Goal: Task Accomplishment & Management: Complete application form

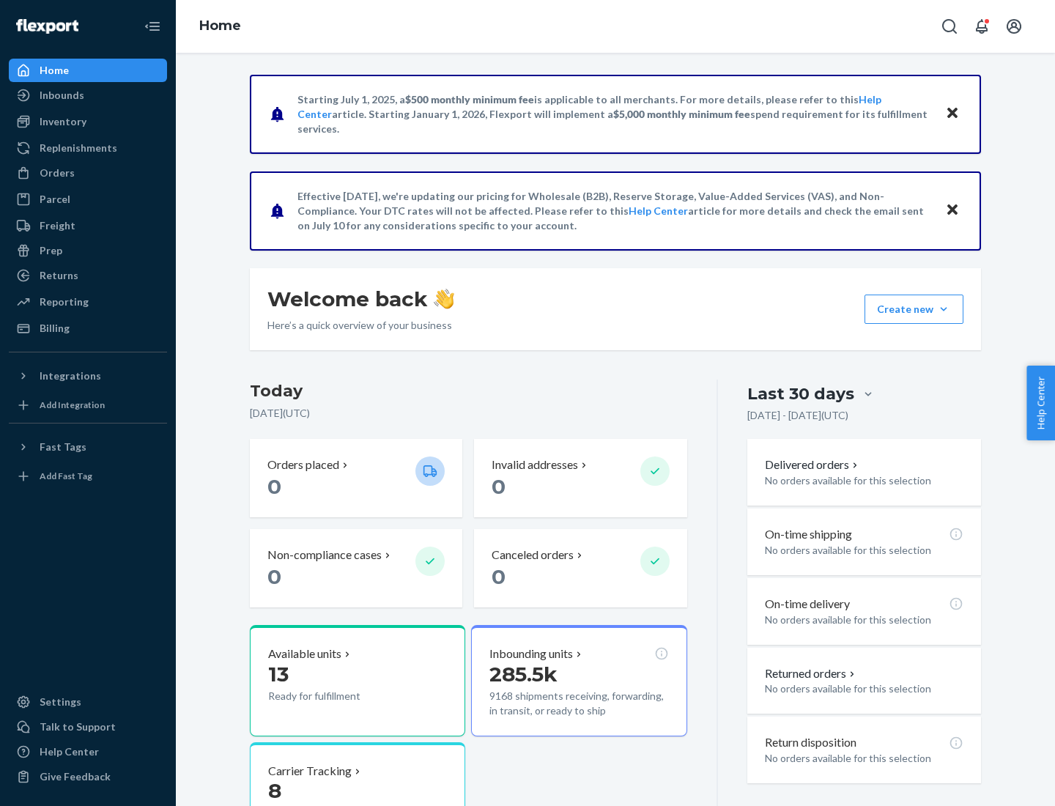
click at [944, 309] on button "Create new Create new inbound Create new order Create new product" at bounding box center [913, 308] width 99 height 29
click at [88, 95] on div "Inbounds" at bounding box center [87, 95] width 155 height 21
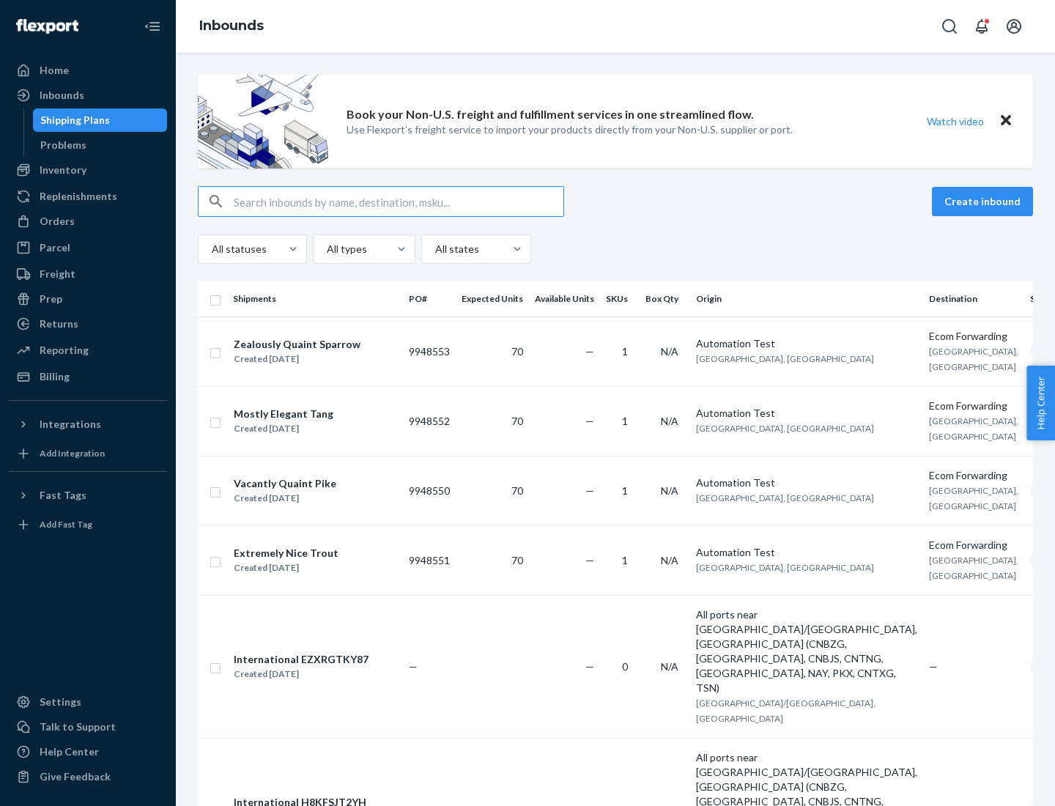
click at [985, 201] on button "Create inbound" at bounding box center [982, 201] width 101 height 29
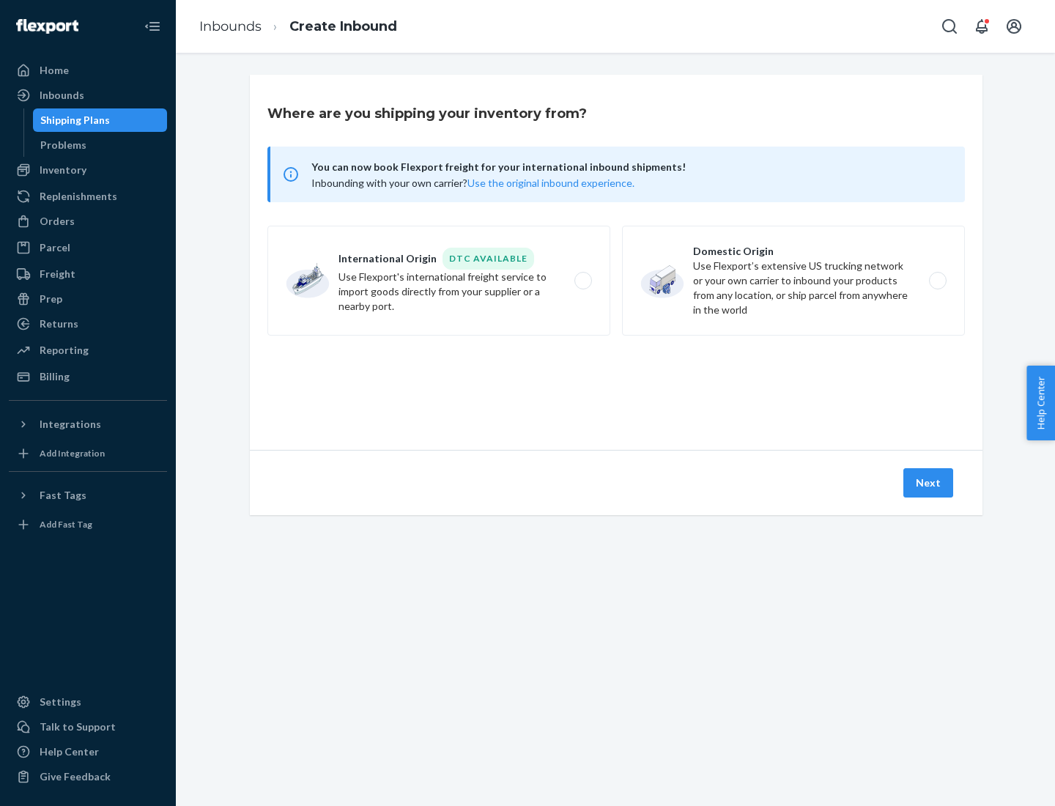
click at [793, 281] on label "Domestic Origin Use Flexport’s extensive US trucking network or your own carrie…" at bounding box center [793, 281] width 343 height 110
click at [937, 281] on input "Domestic Origin Use Flexport’s extensive US trucking network or your own carrie…" at bounding box center [942, 281] width 10 height 10
radio input "true"
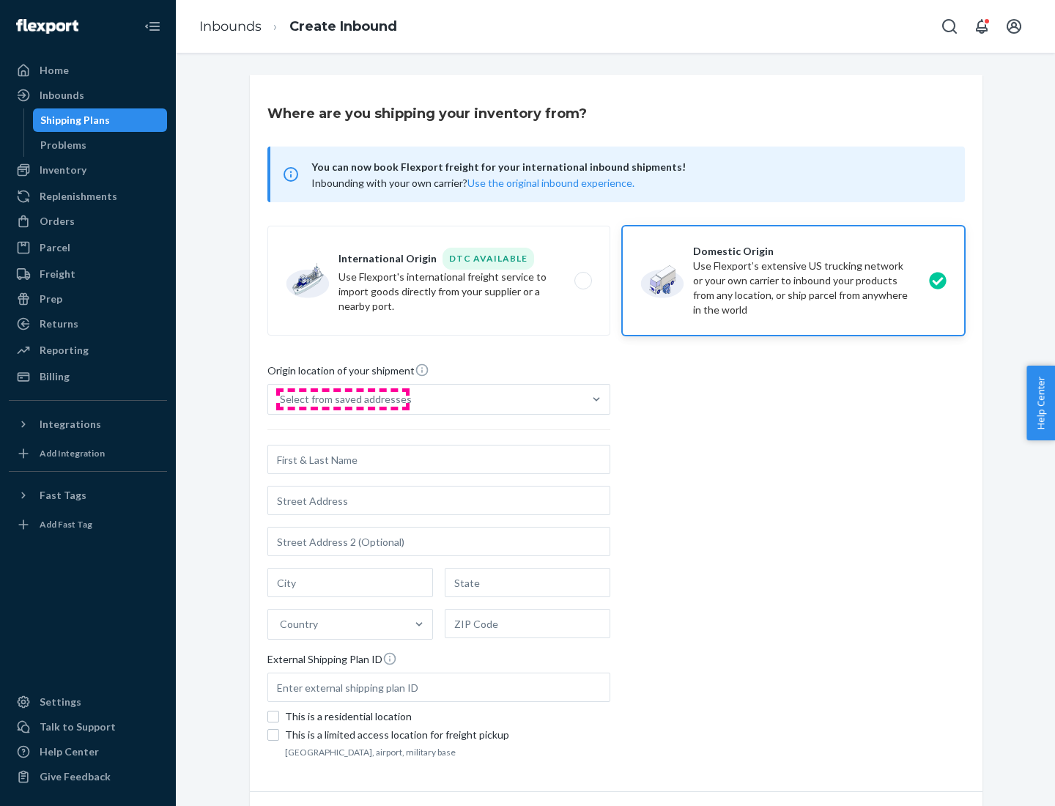
click at [342, 399] on div "Select from saved addresses" at bounding box center [346, 399] width 132 height 15
click at [281, 399] on input "Select from saved addresses" at bounding box center [280, 399] width 1 height 15
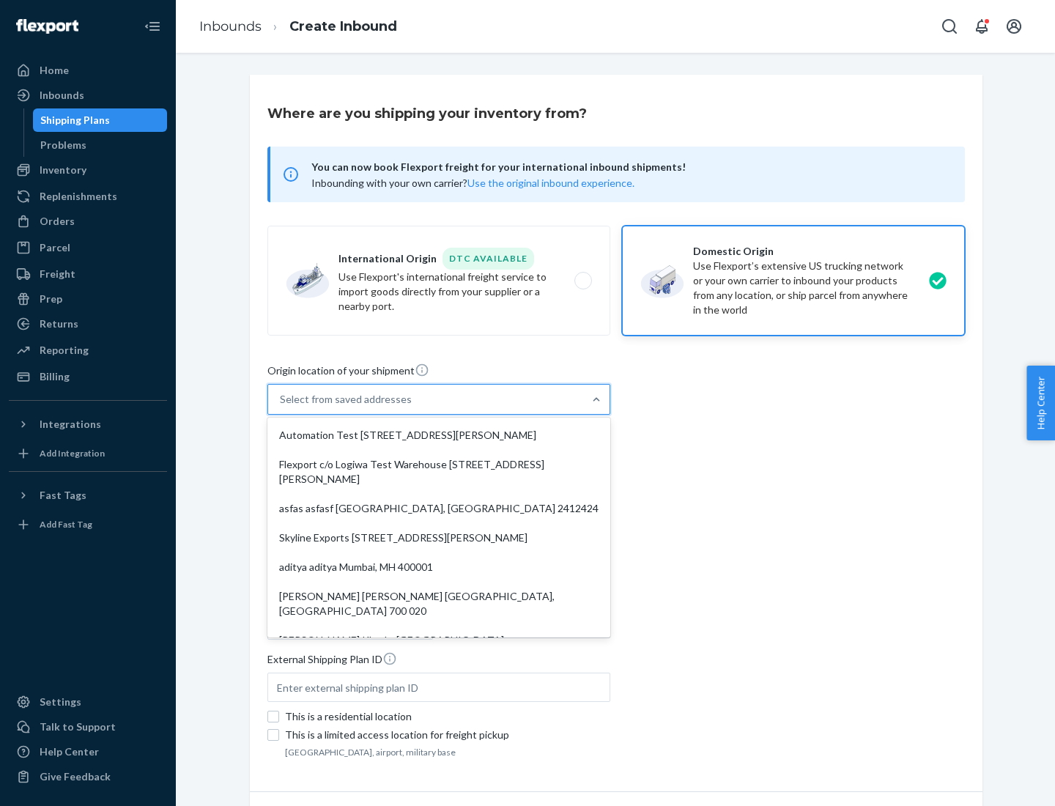
scroll to position [6, 0]
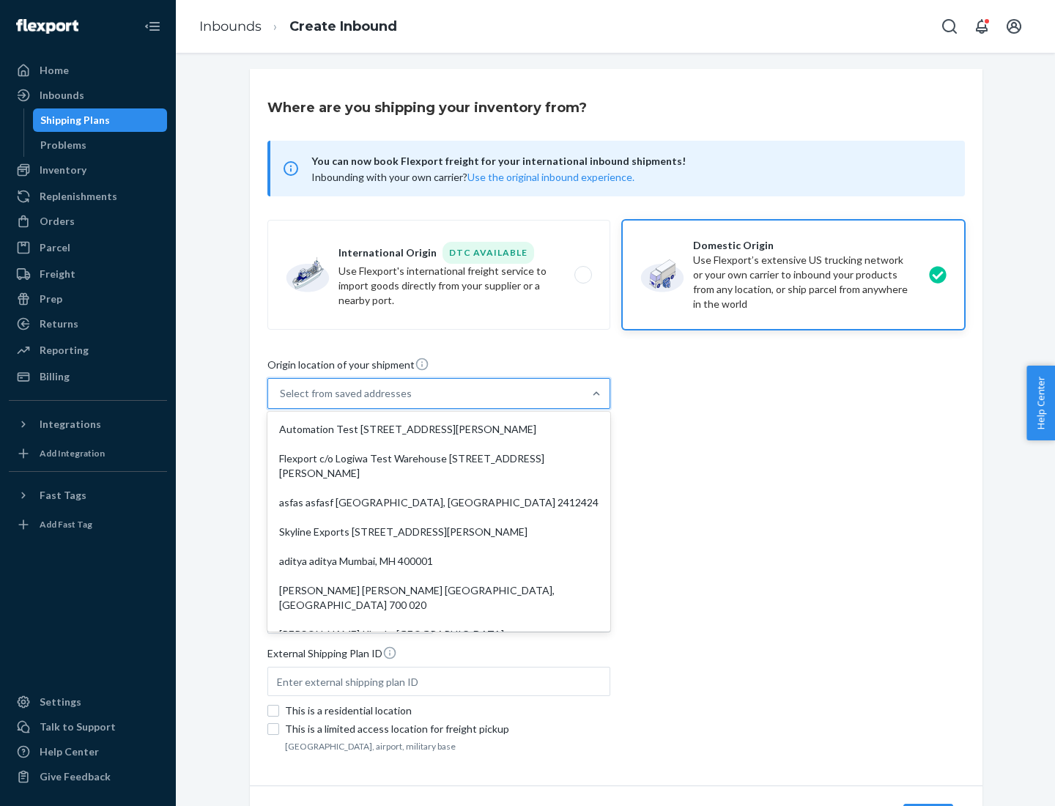
click at [439, 429] on div "Automation Test [STREET_ADDRESS][PERSON_NAME]" at bounding box center [438, 429] width 337 height 29
click at [281, 401] on input "option Automation Test [STREET_ADDRESS][PERSON_NAME]. 9 results available. Use …" at bounding box center [280, 393] width 1 height 15
type input "Automation Test"
type input "9th Floor"
type input "[GEOGRAPHIC_DATA]"
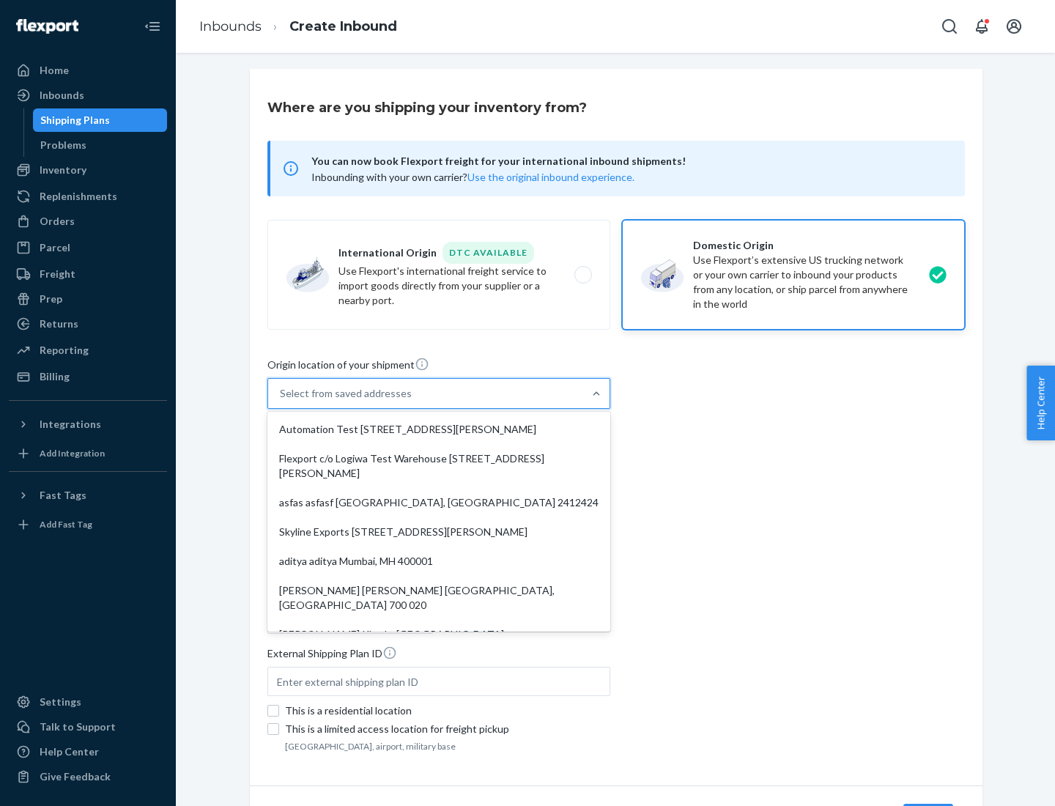
type input "CA"
type input "94104"
type input "[STREET_ADDRESS][PERSON_NAME]"
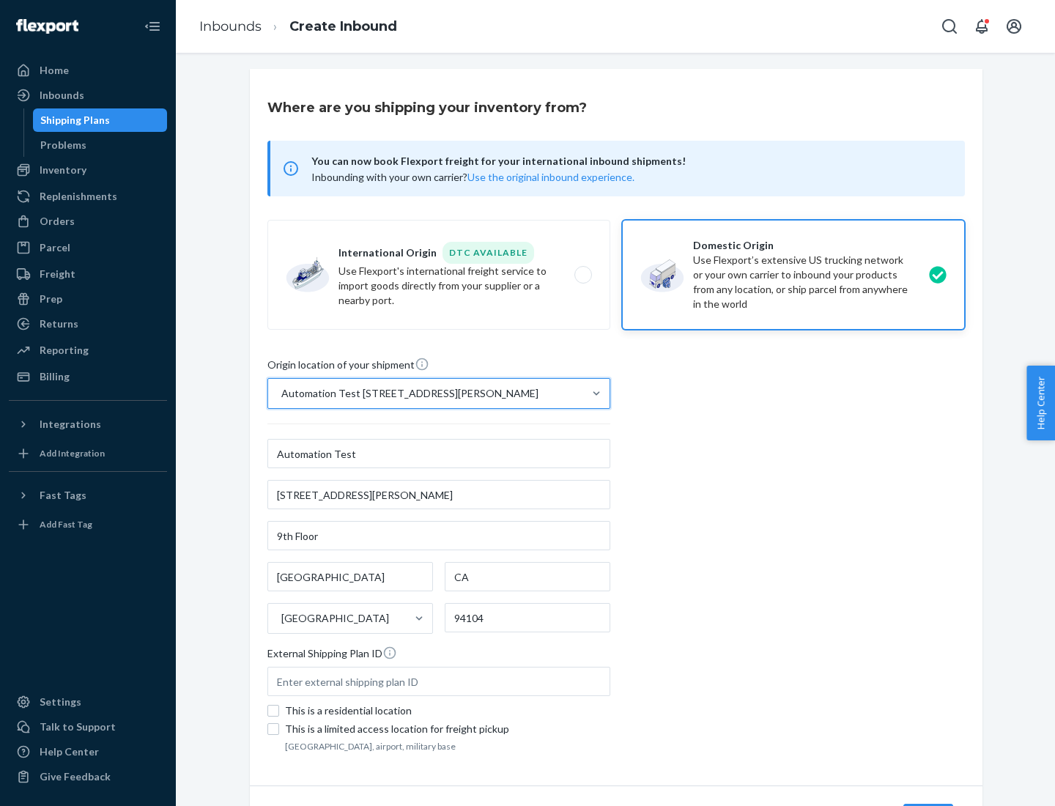
scroll to position [86, 0]
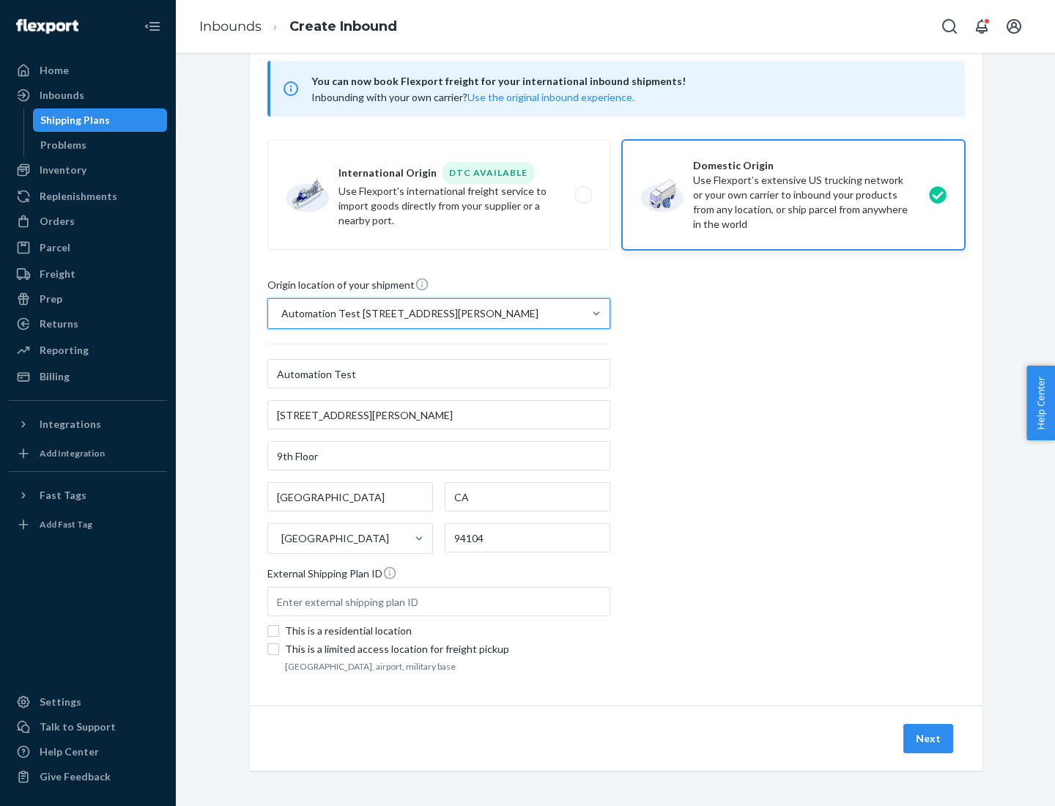
click at [929, 738] on button "Next" at bounding box center [928, 738] width 50 height 29
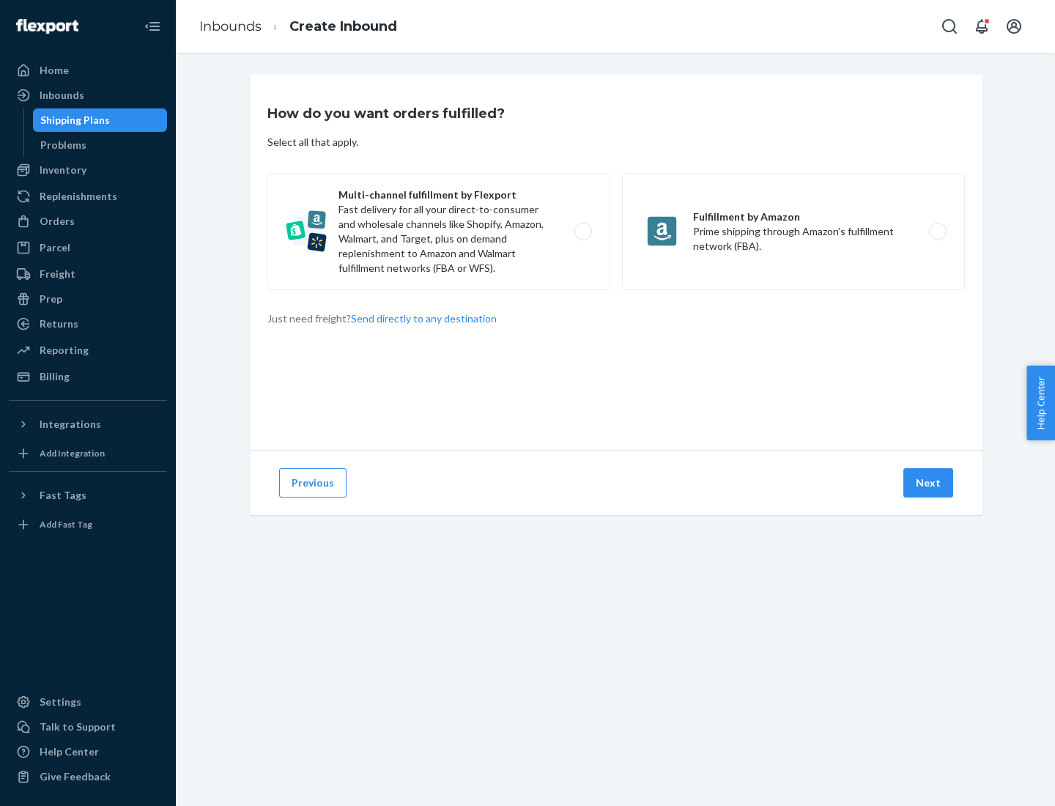
click at [439, 231] on label "Multi-channel fulfillment by Flexport Fast delivery for all your direct-to-cons…" at bounding box center [438, 231] width 343 height 117
click at [582, 231] on input "Multi-channel fulfillment by Flexport Fast delivery for all your direct-to-cons…" at bounding box center [587, 232] width 10 height 10
radio input "true"
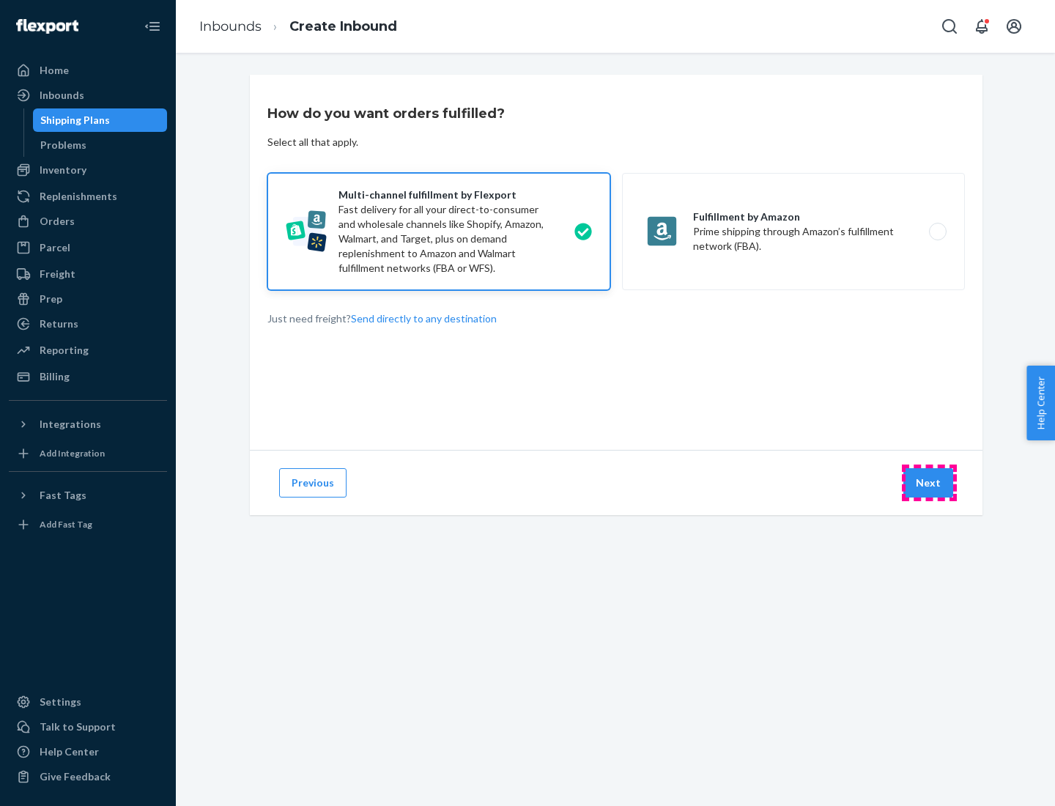
click at [929, 483] on button "Next" at bounding box center [928, 482] width 50 height 29
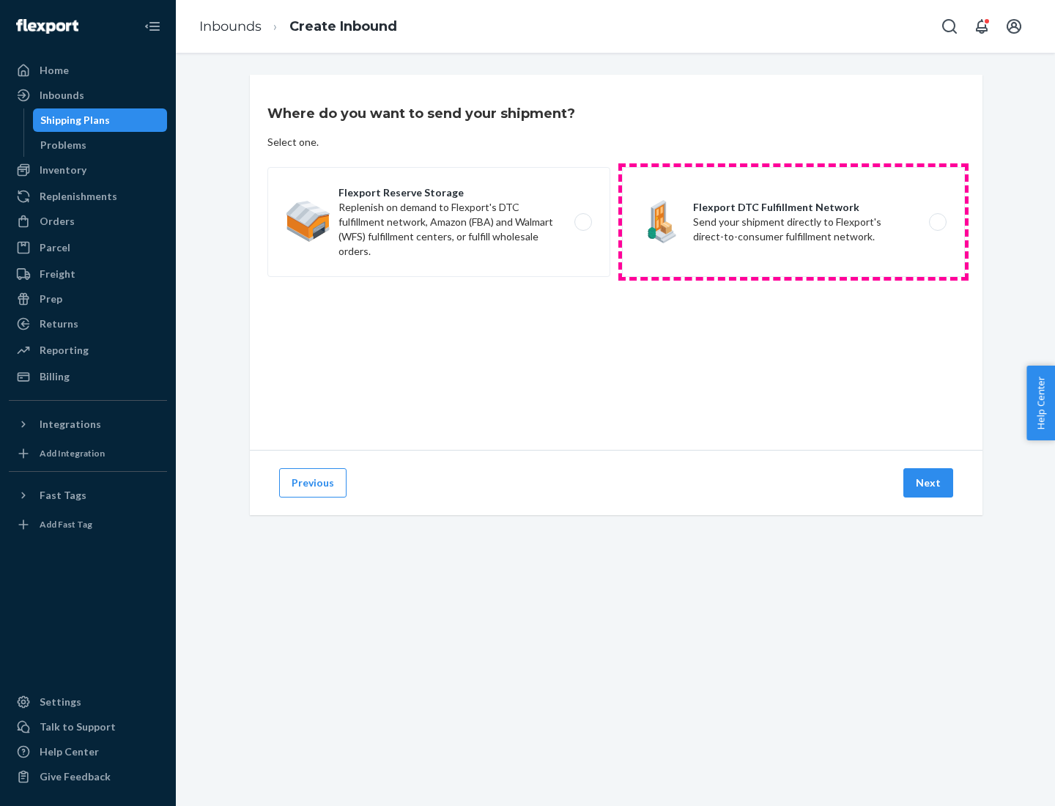
click at [793, 222] on label "Flexport DTC Fulfillment Network Send your shipment directly to Flexport's dire…" at bounding box center [793, 222] width 343 height 110
click at [937, 222] on input "Flexport DTC Fulfillment Network Send your shipment directly to Flexport's dire…" at bounding box center [942, 223] width 10 height 10
radio input "true"
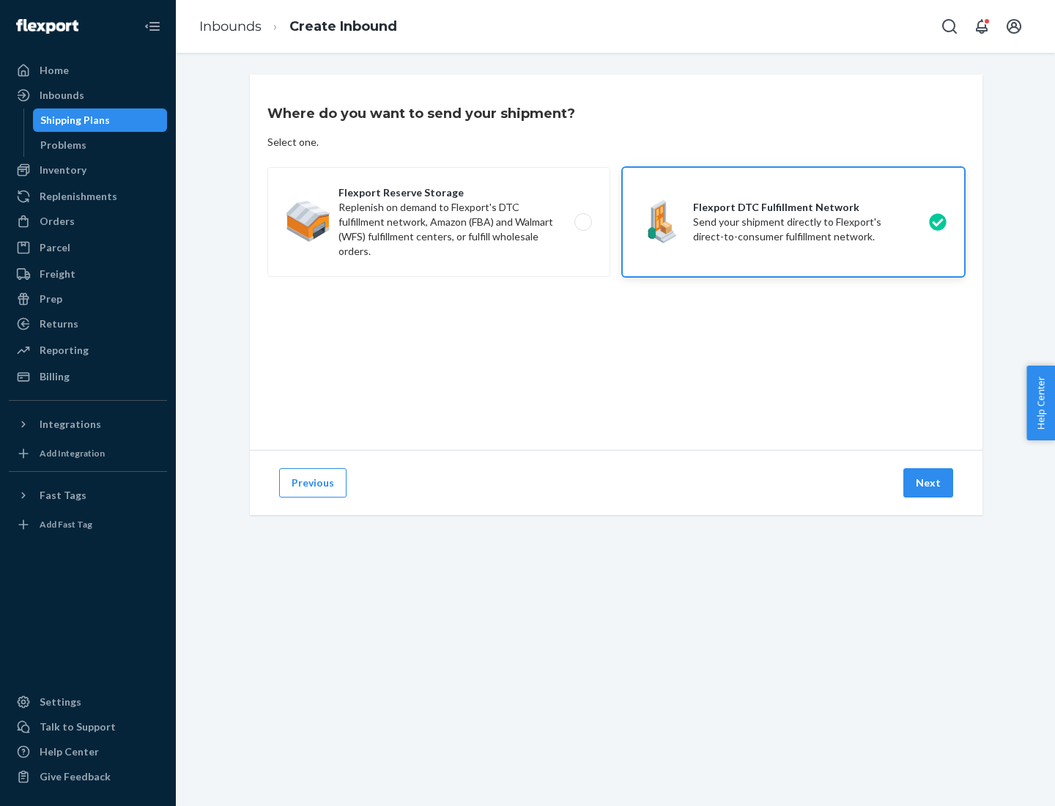
click at [929, 483] on button "Next" at bounding box center [928, 482] width 50 height 29
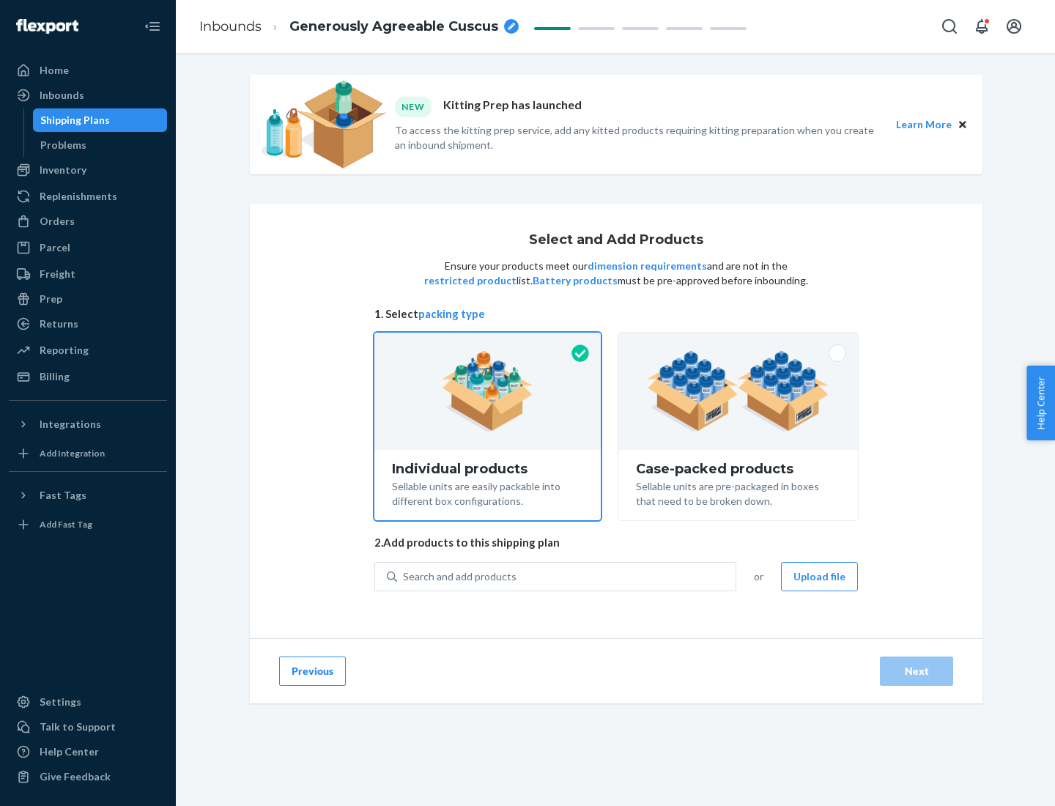
click at [738, 391] on img at bounding box center [738, 391] width 182 height 81
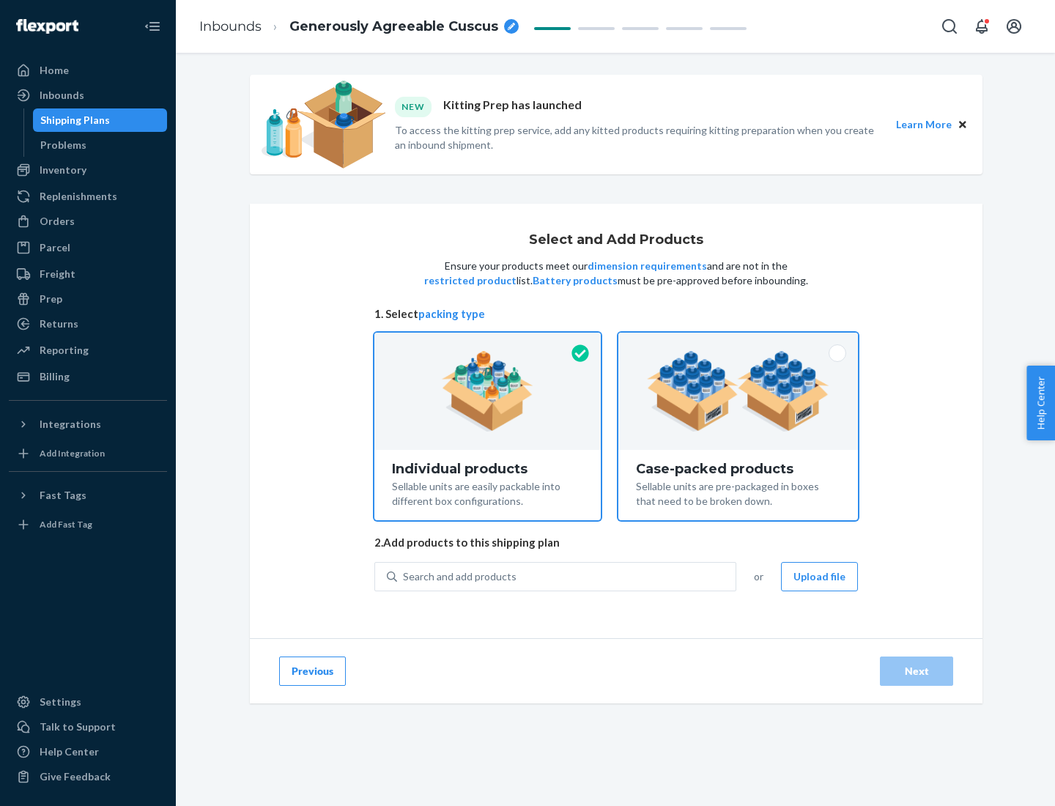
click at [738, 342] on input "Case-packed products Sellable units are pre-packaged in boxes that need to be b…" at bounding box center [738, 338] width 10 height 10
radio input "true"
radio input "false"
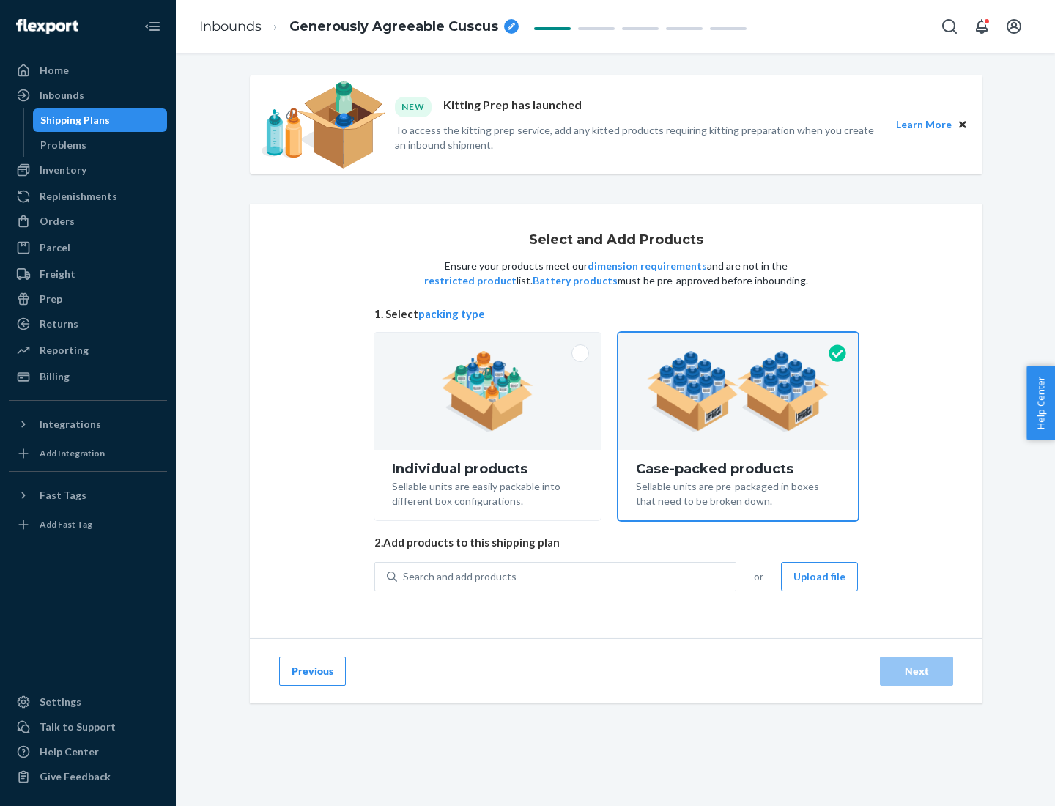
click at [567, 576] on div "Search and add products" at bounding box center [566, 576] width 338 height 26
click at [404, 576] on input "Search and add products" at bounding box center [403, 576] width 1 height 15
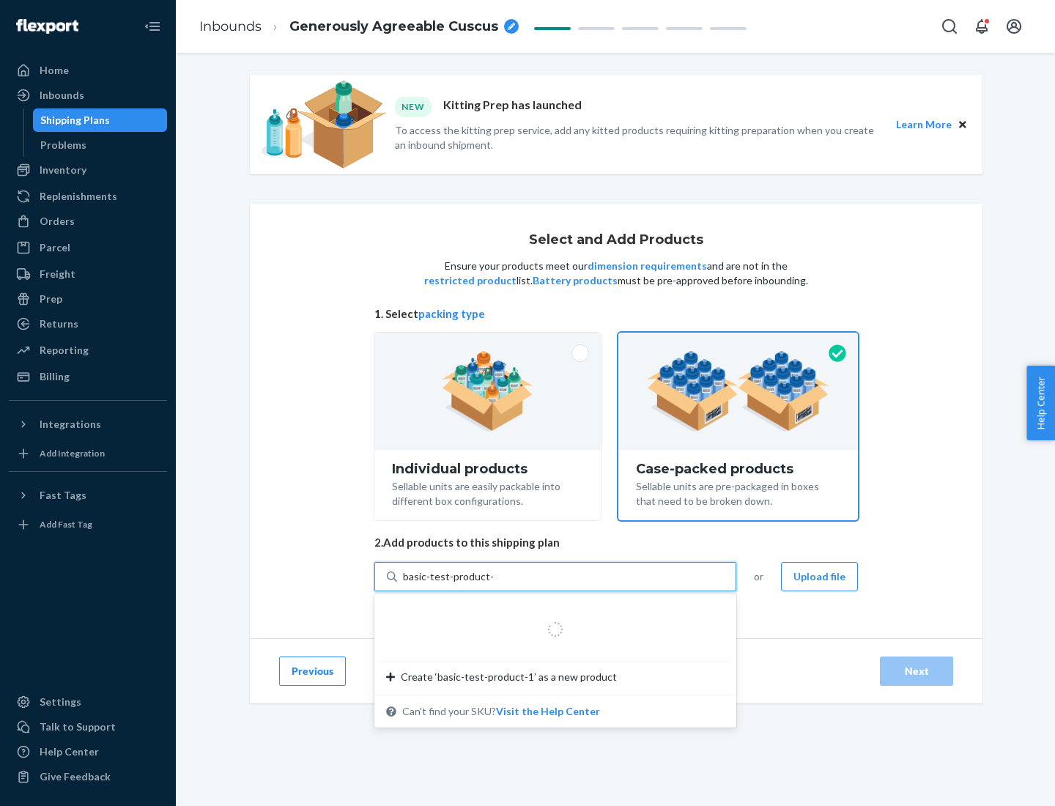
type input "basic-test-product-1"
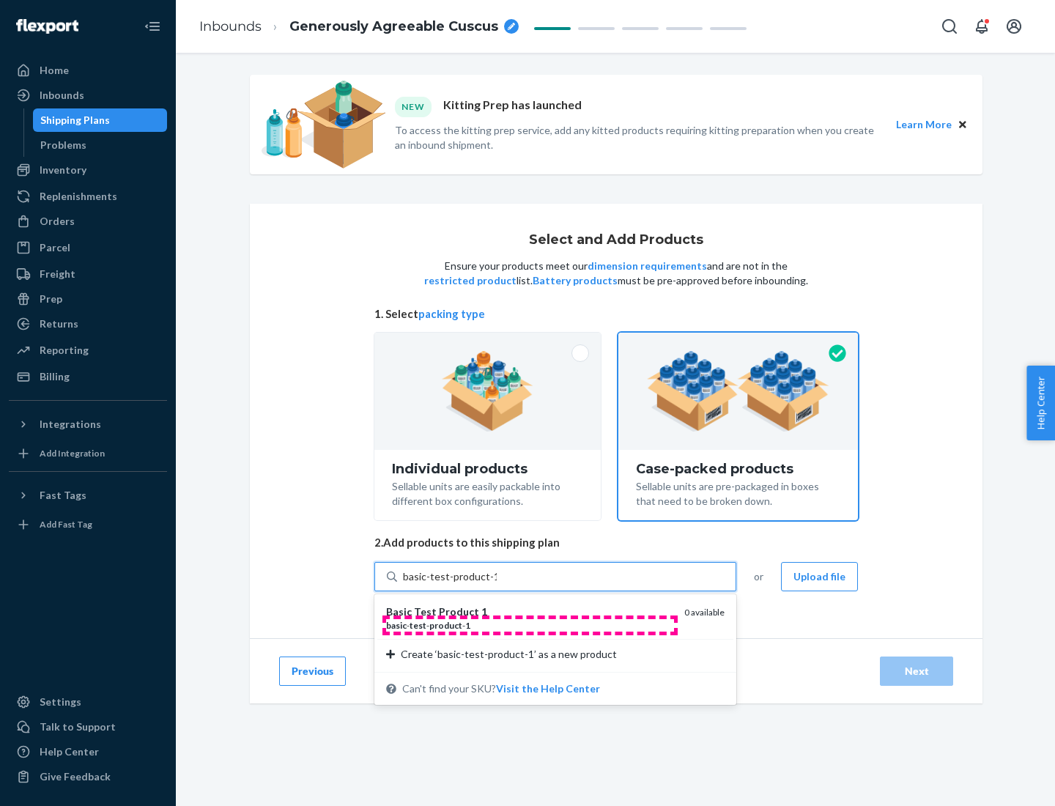
click at [530, 625] on div "basic - test - product - 1" at bounding box center [529, 625] width 286 height 12
click at [497, 584] on input "basic-test-product-1" at bounding box center [450, 576] width 94 height 15
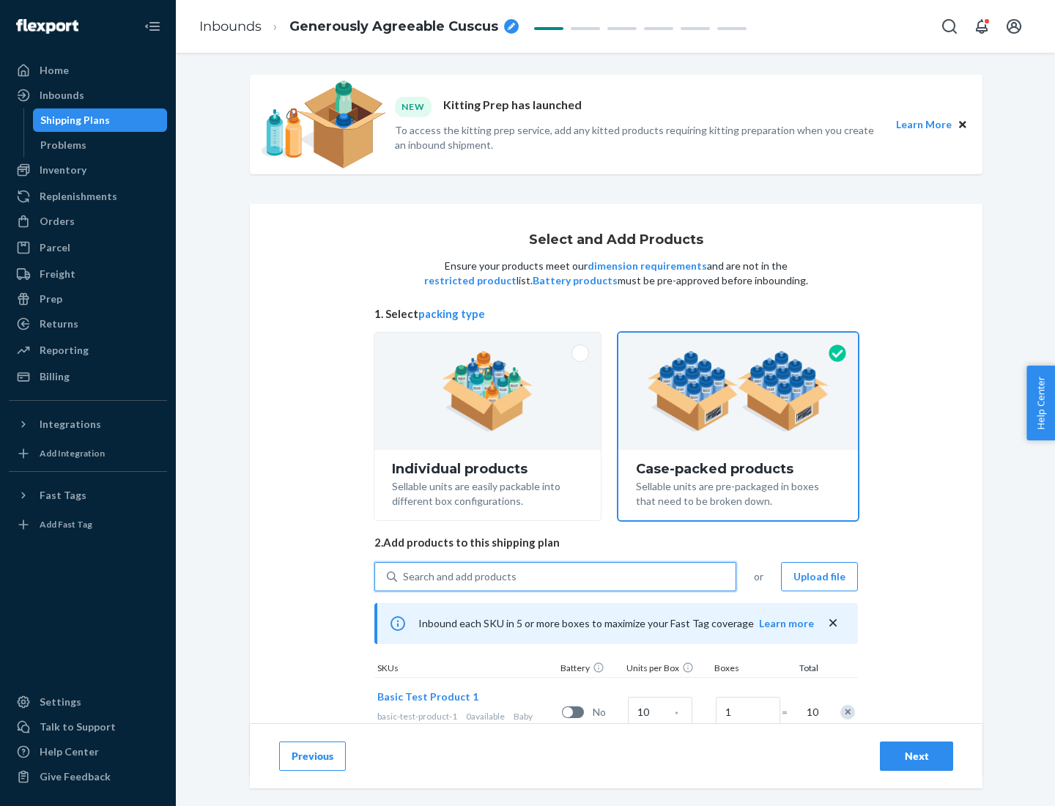
scroll to position [53, 0]
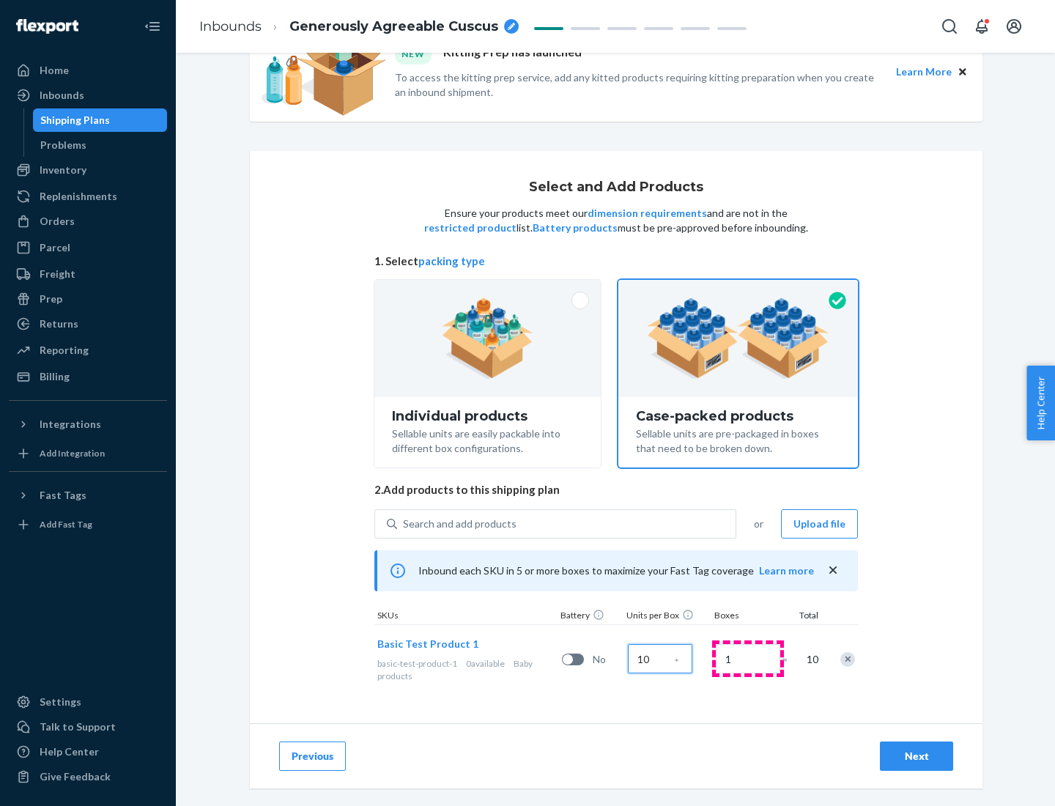
type input "10"
type input "7"
click at [916, 756] on div "Next" at bounding box center [916, 756] width 48 height 15
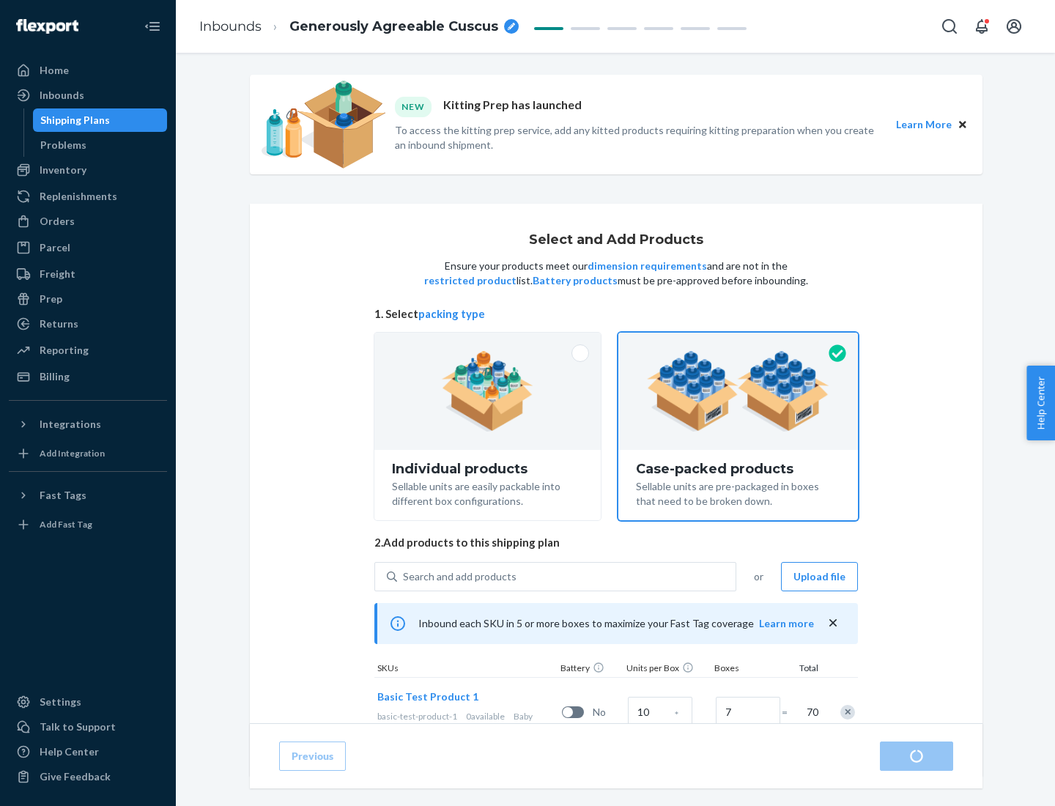
radio input "true"
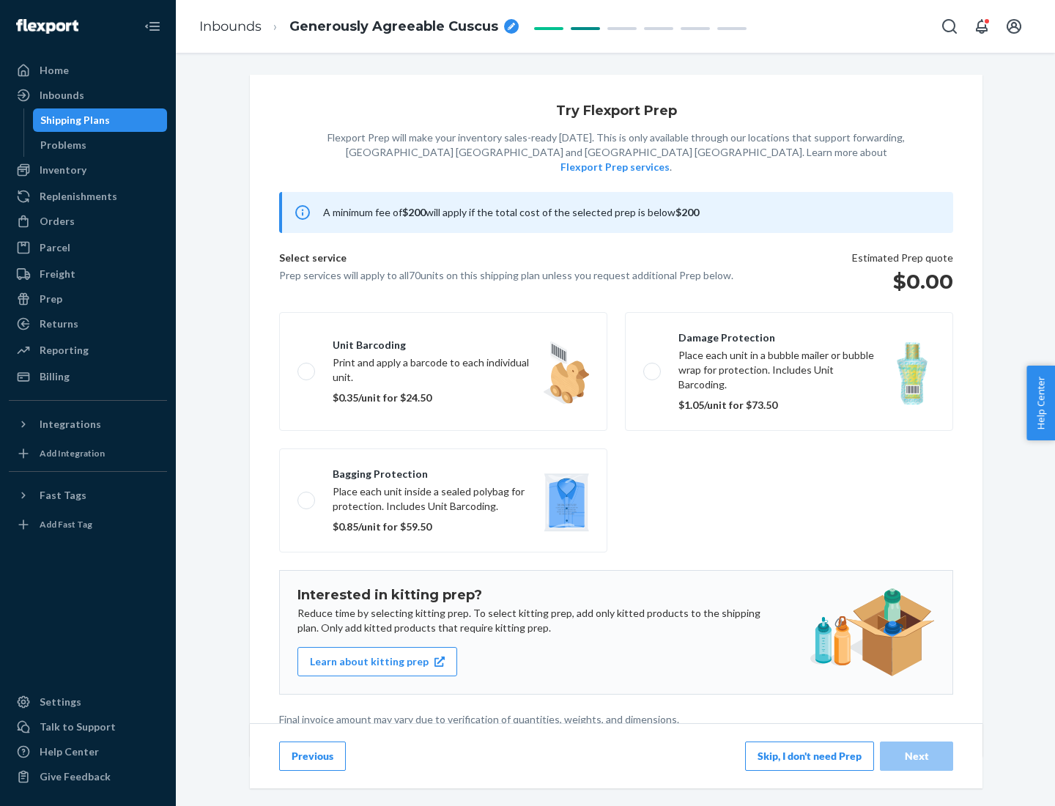
scroll to position [4, 0]
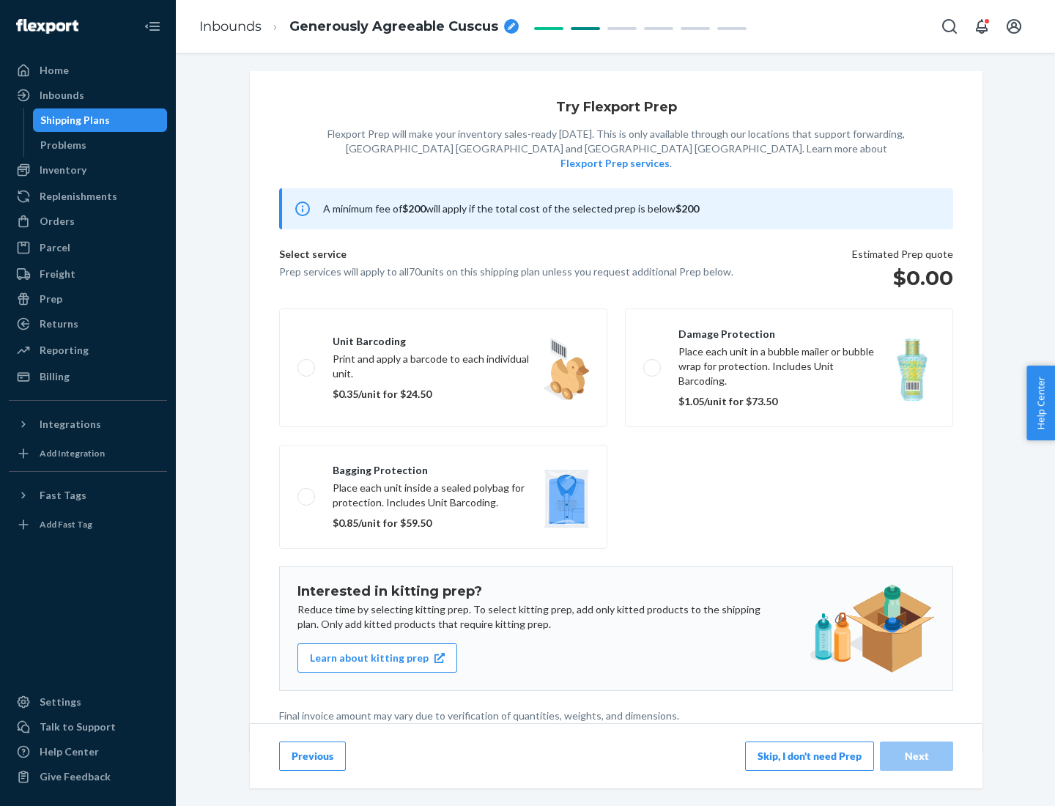
click at [443, 467] on label "Bagging protection Place each unit inside a sealed polybag for protection. Incl…" at bounding box center [443, 497] width 328 height 104
click at [307, 492] on input "Bagging protection Place each unit inside a sealed polybag for protection. Incl…" at bounding box center [302, 497] width 10 height 10
checkbox input "true"
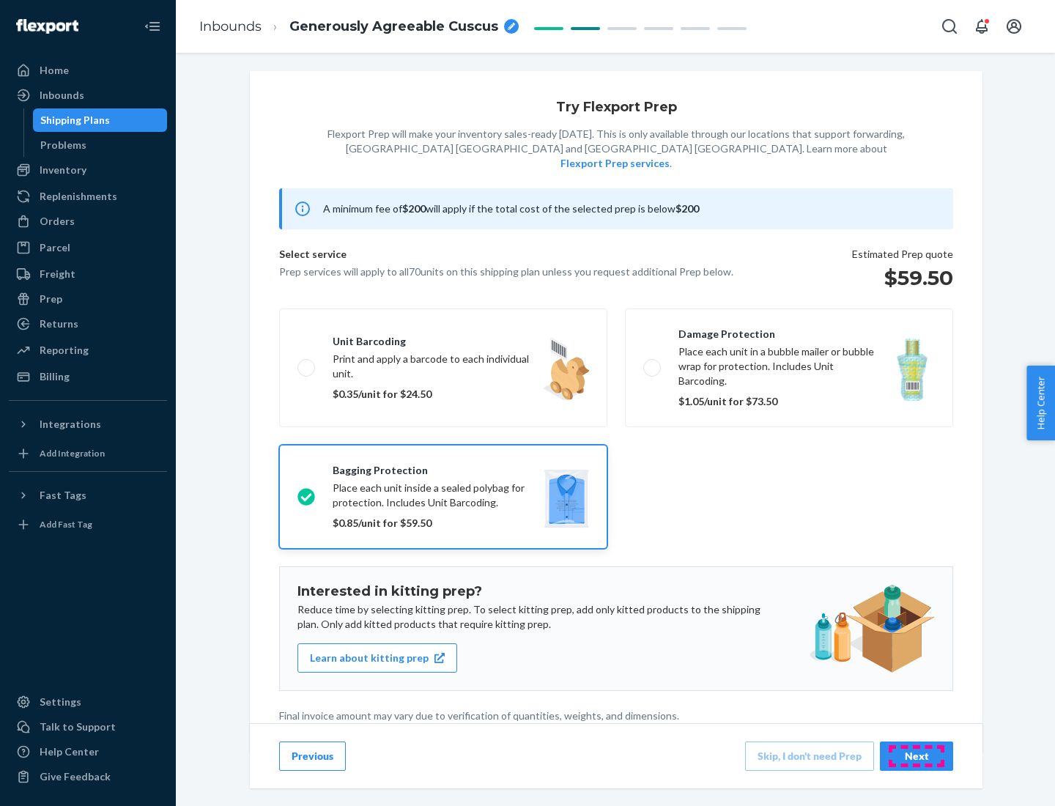
click at [916, 755] on div "Next" at bounding box center [916, 756] width 48 height 15
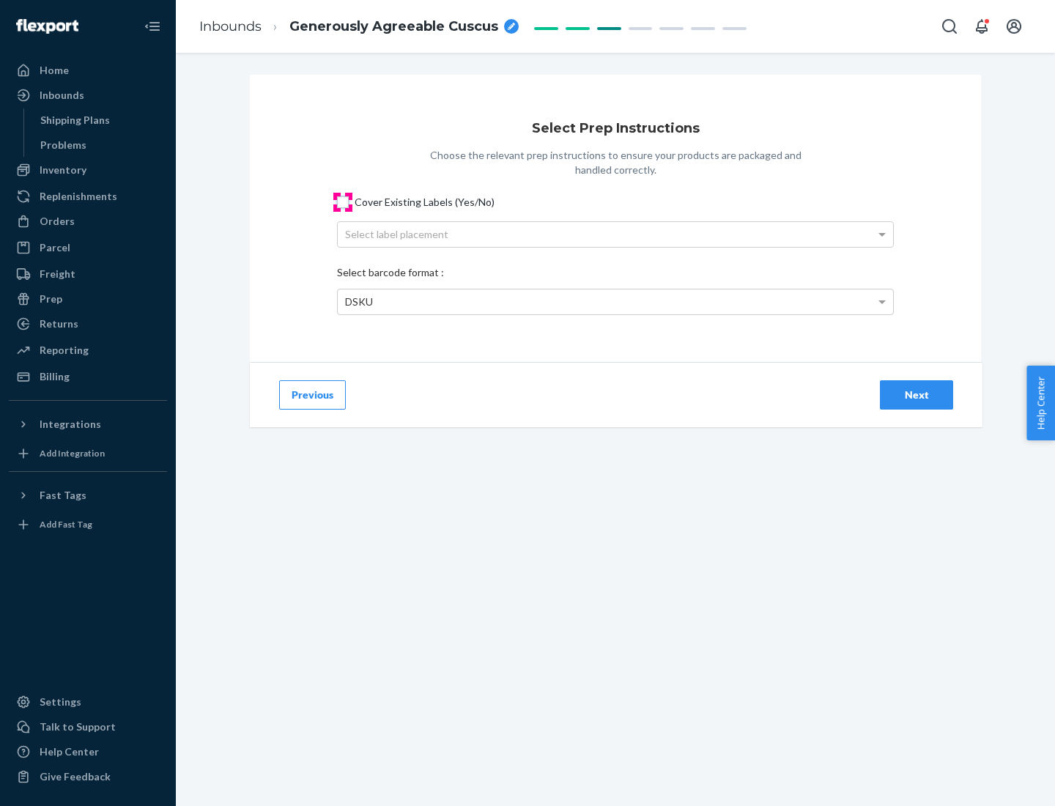
click at [343, 201] on input "Cover Existing Labels (Yes/No)" at bounding box center [343, 202] width 12 height 12
checkbox input "true"
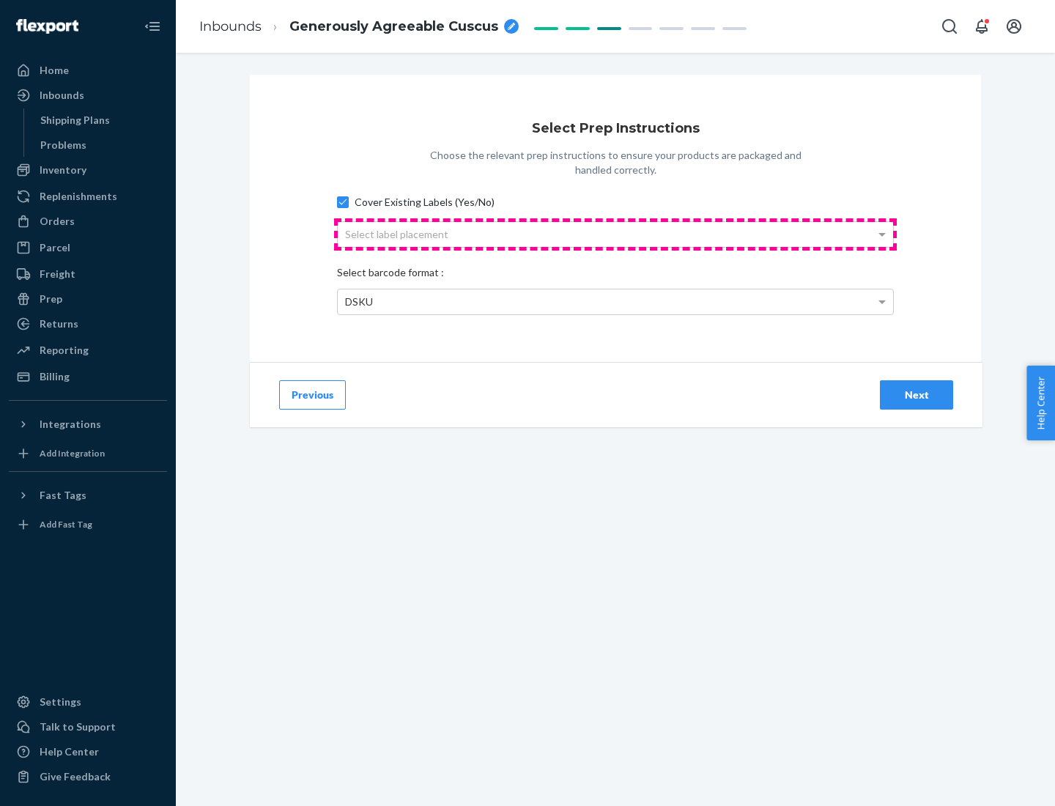
click at [615, 234] on div "Select label placement" at bounding box center [615, 234] width 555 height 25
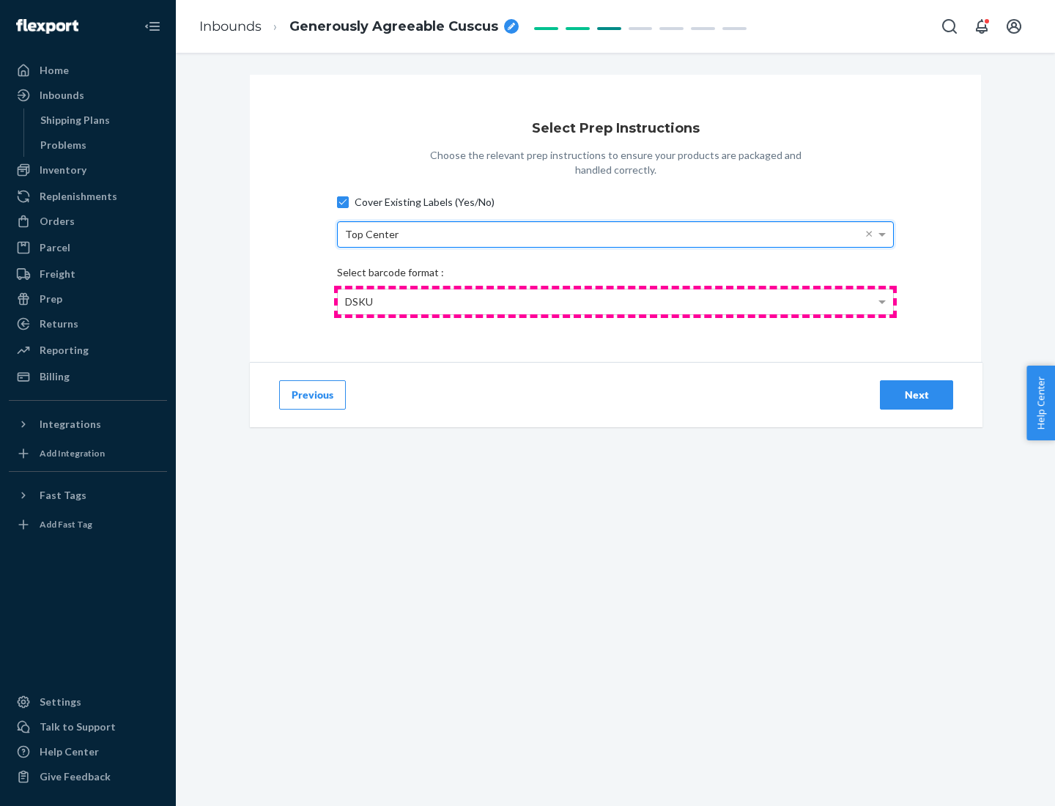
click at [615, 301] on div "DSKU" at bounding box center [615, 301] width 555 height 25
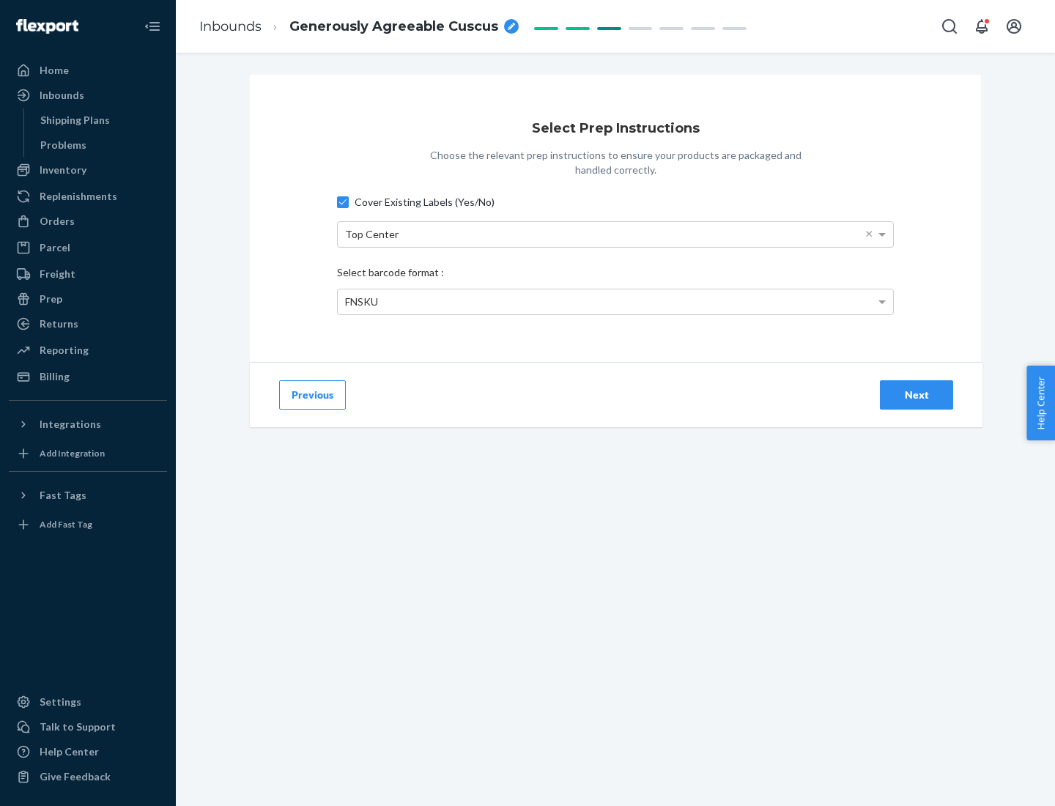
click at [916, 394] on div "Next" at bounding box center [916, 395] width 48 height 15
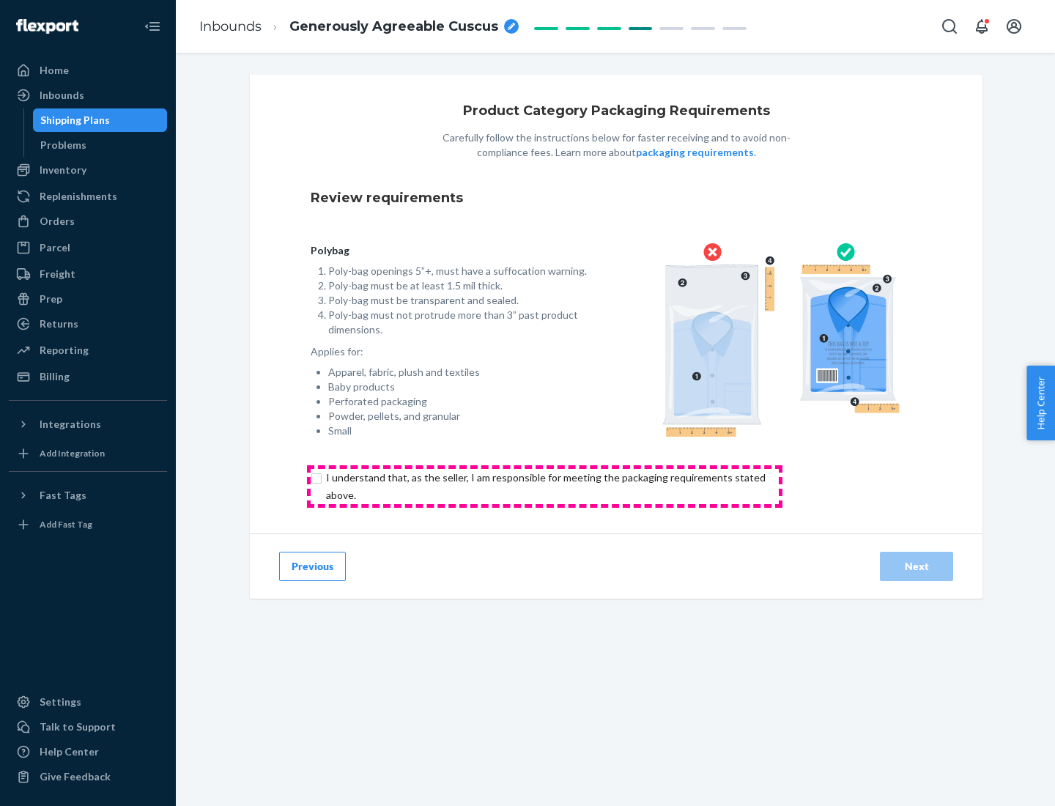
click at [544, 486] on input "checkbox" at bounding box center [554, 486] width 487 height 35
checkbox input "true"
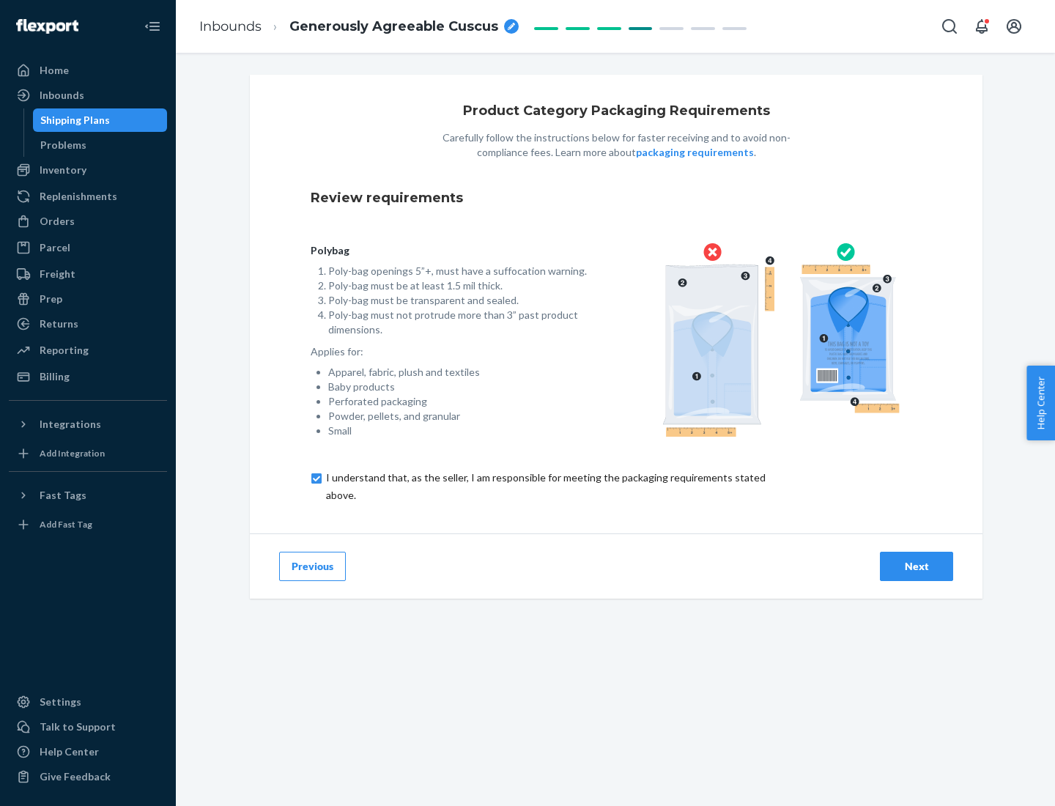
click at [916, 566] on div "Next" at bounding box center [916, 566] width 48 height 15
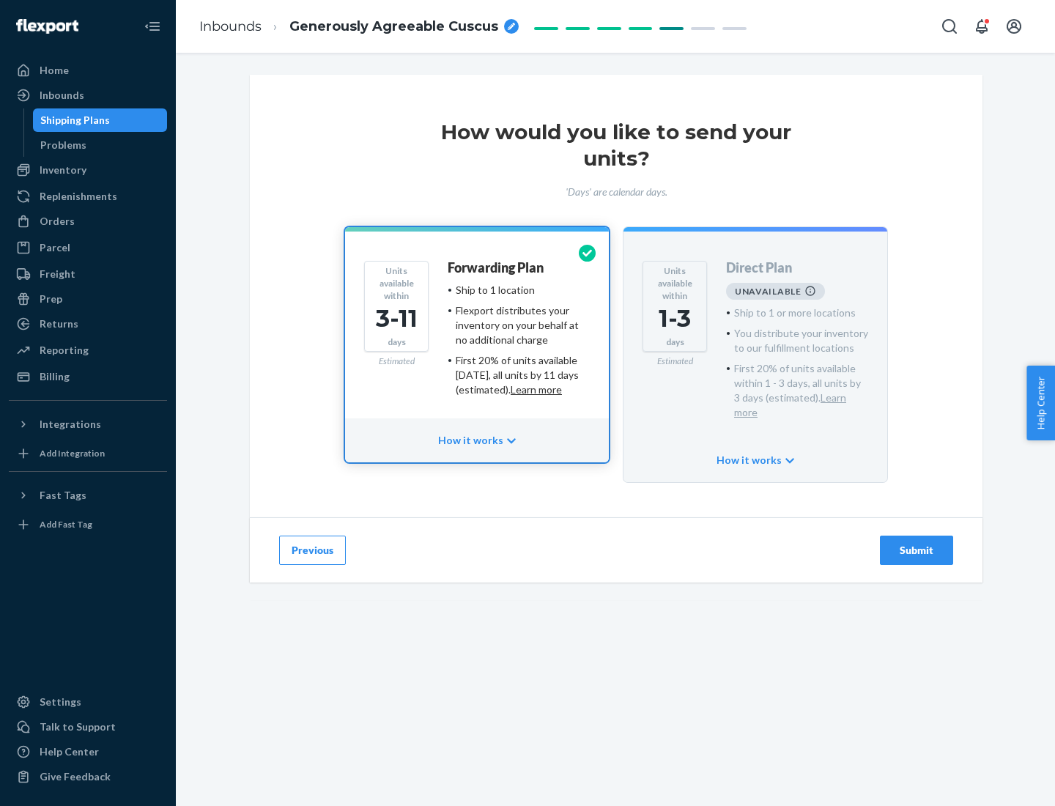
click at [497, 267] on h4 "Forwarding Plan" at bounding box center [496, 268] width 96 height 15
click at [916, 543] on div "Submit" at bounding box center [916, 550] width 48 height 15
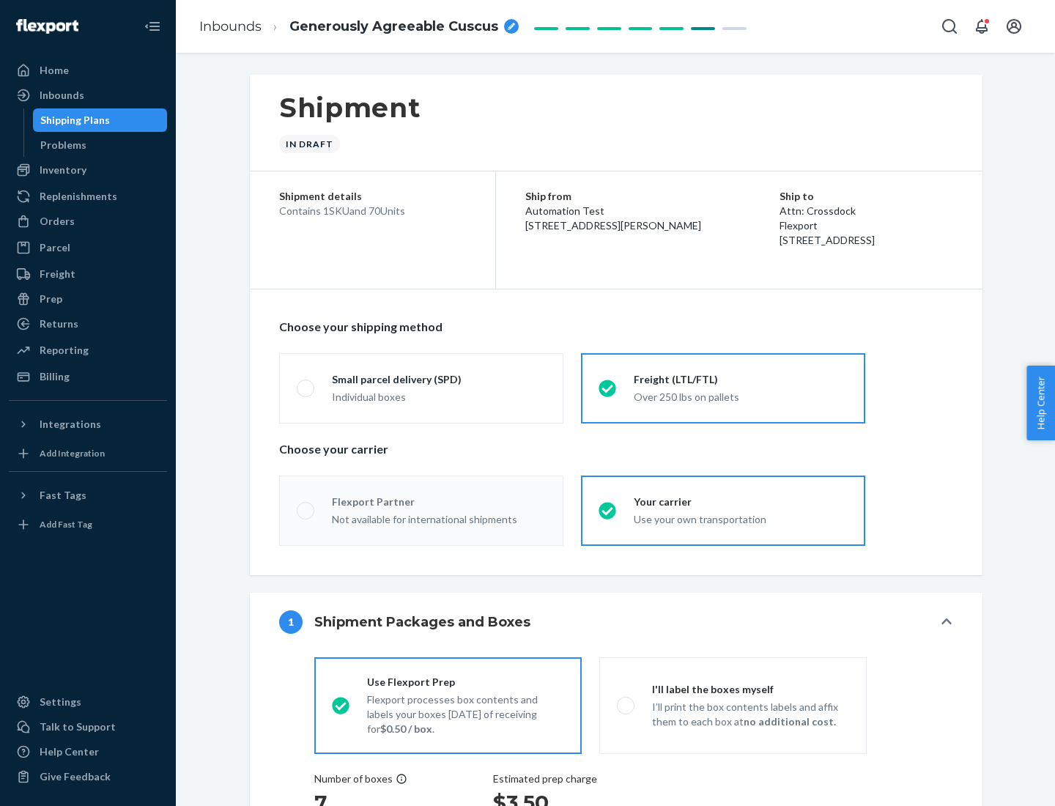
radio input "true"
radio input "false"
radio input "true"
radio input "false"
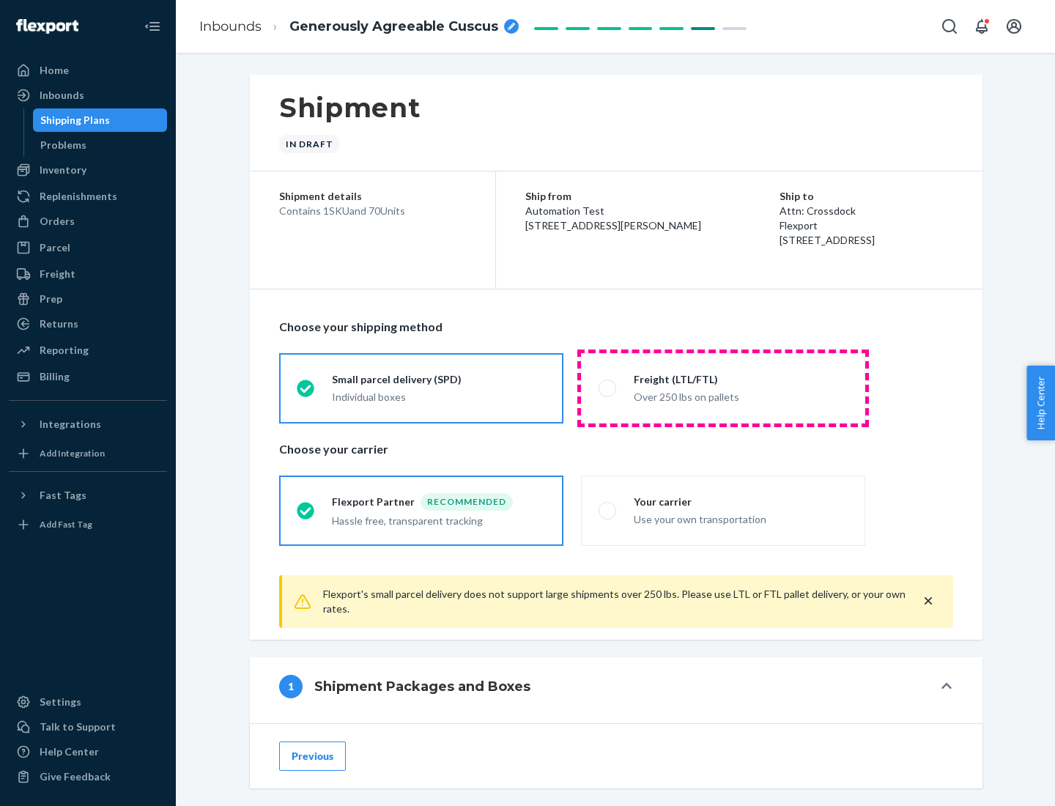
click at [723, 388] on div "Over 250 lbs on pallets" at bounding box center [741, 396] width 214 height 18
click at [608, 388] on input "Freight (LTL/FTL) Over 250 lbs on pallets" at bounding box center [603, 388] width 10 height 10
radio input "true"
radio input "false"
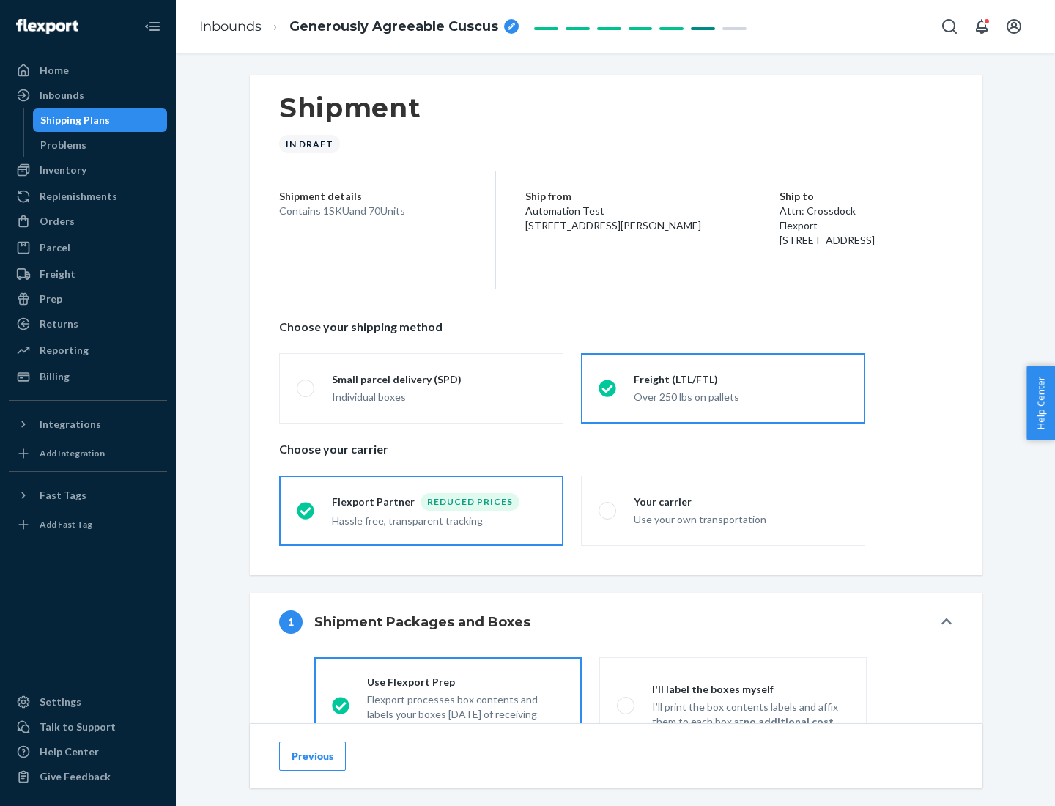
scroll to position [81, 0]
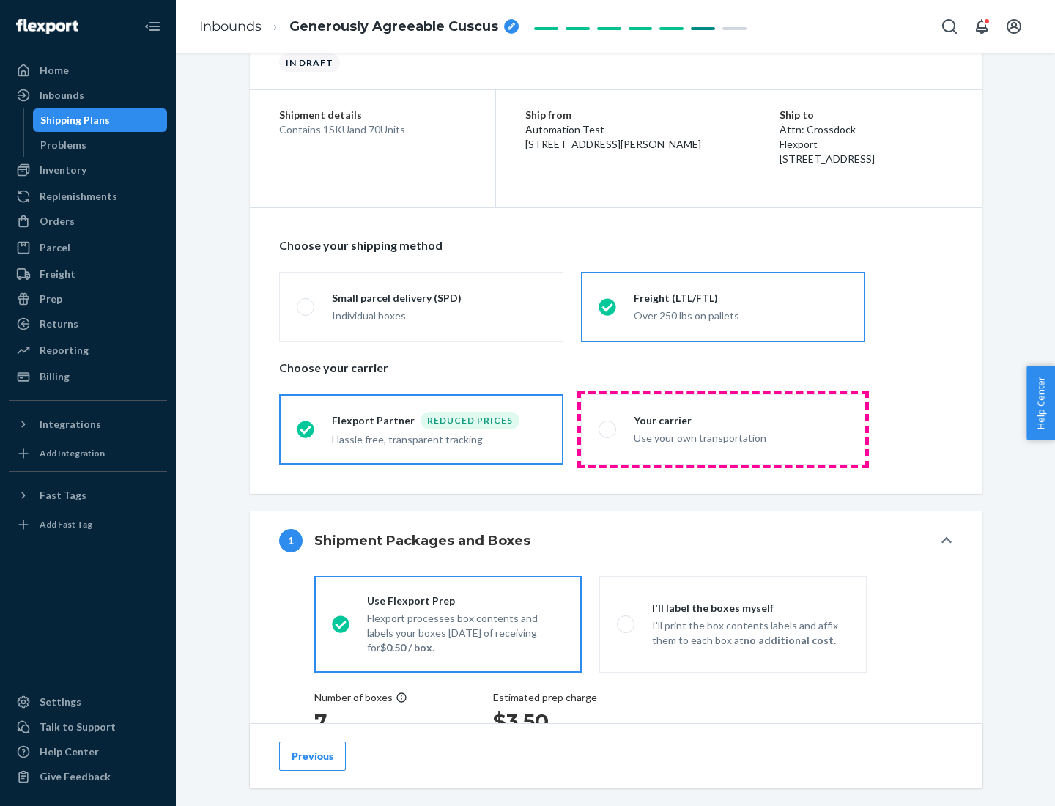
click at [723, 429] on div "Use your own transportation" at bounding box center [741, 437] width 214 height 18
click at [608, 429] on input "Your carrier Use your own transportation" at bounding box center [603, 429] width 10 height 10
radio input "true"
radio input "false"
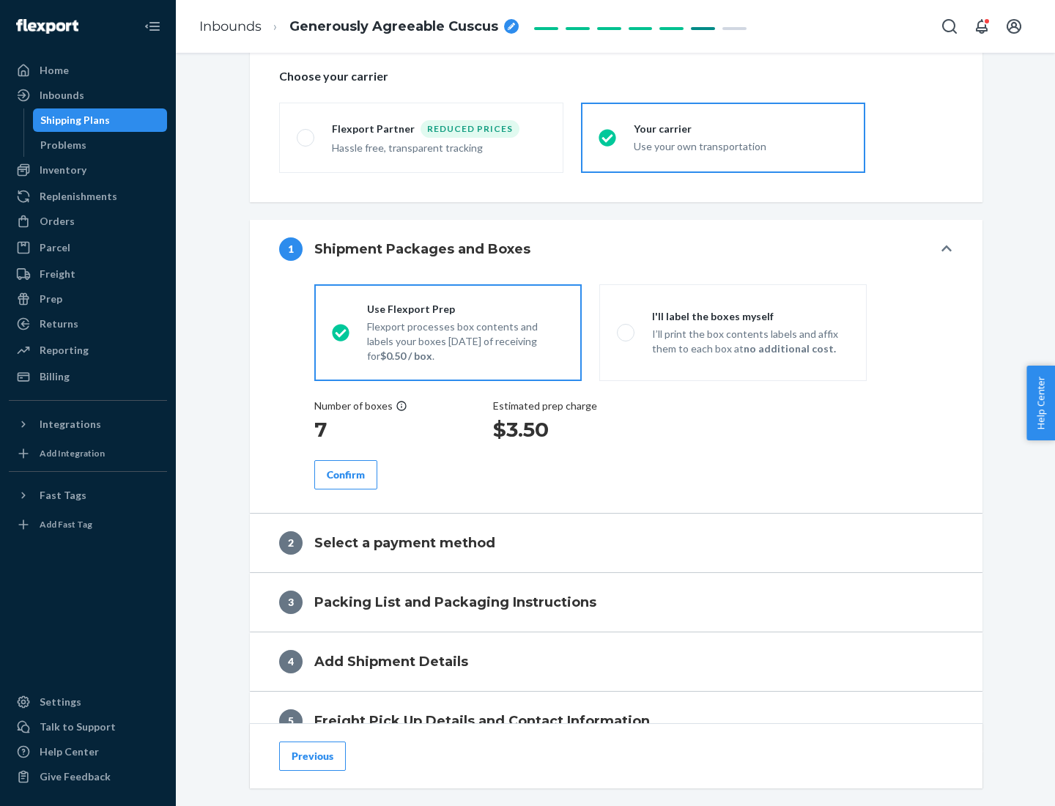
scroll to position [276, 0]
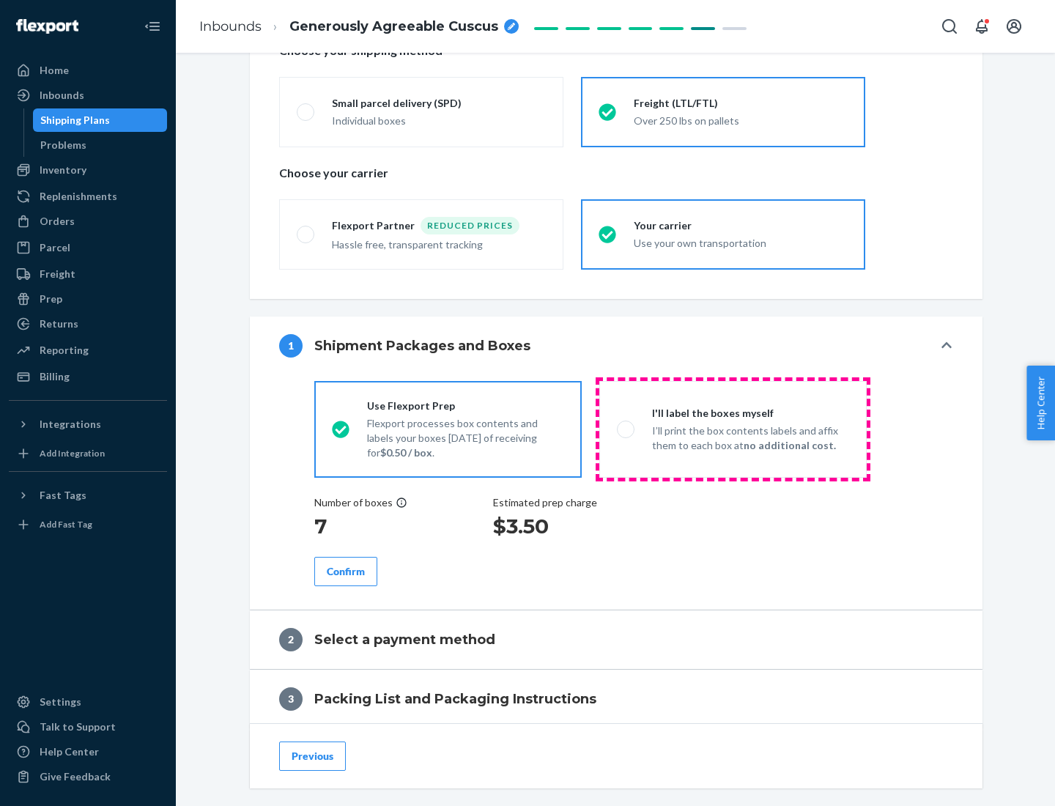
click at [733, 429] on p "I’ll print the box contents labels and affix them to each box at no additional …" at bounding box center [750, 437] width 197 height 29
click at [626, 429] on input "I'll label the boxes myself I’ll print the box contents labels and affix them t…" at bounding box center [622, 429] width 10 height 10
radio input "true"
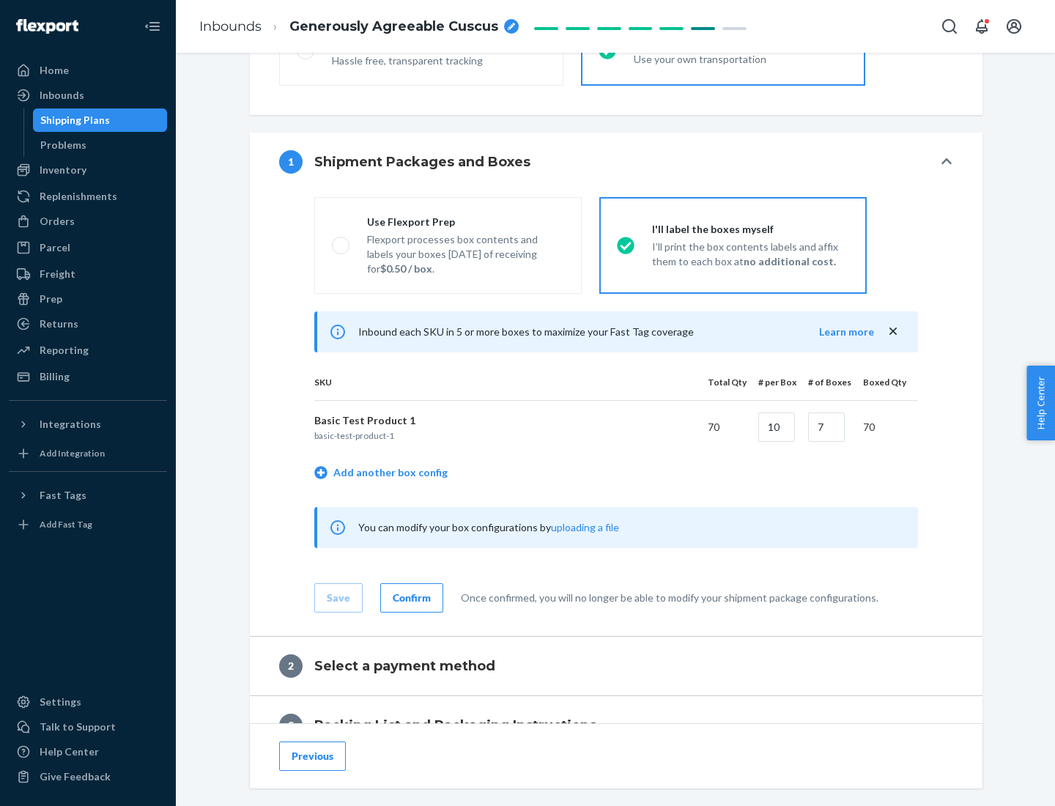
scroll to position [253, 0]
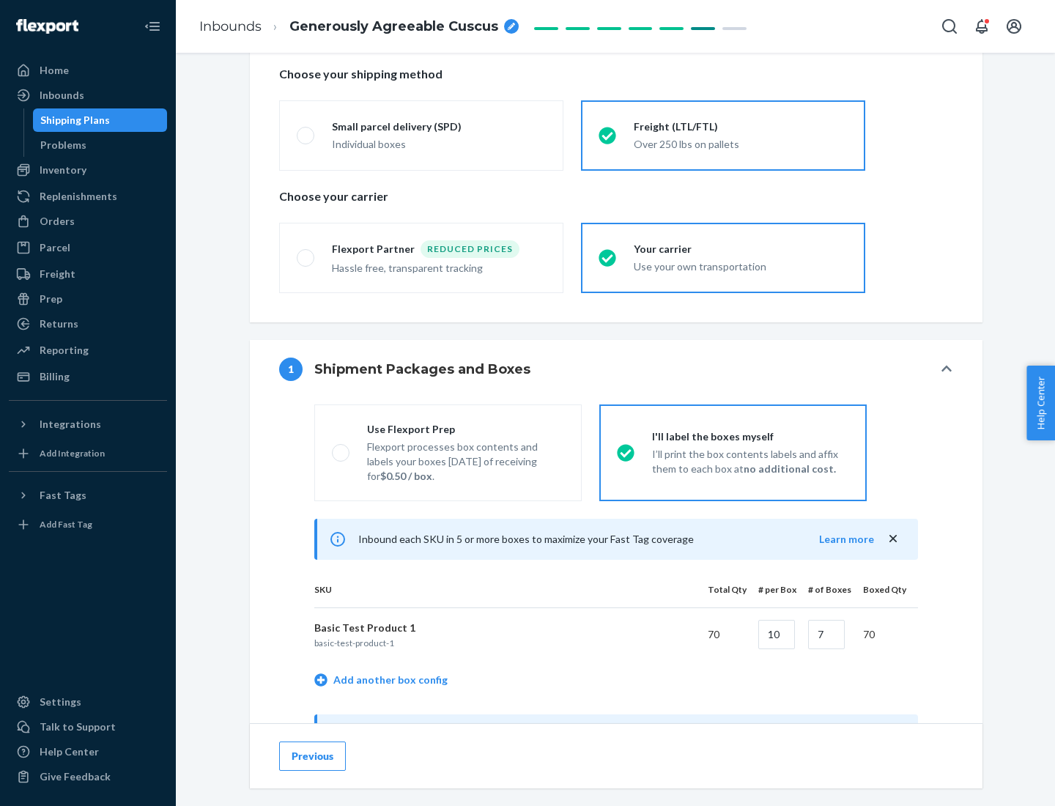
click at [465, 429] on div "Use Flexport Prep" at bounding box center [465, 429] width 197 height 15
click at [341, 448] on input "Use Flexport Prep Flexport processes box contents and labels your boxes [DATE] …" at bounding box center [337, 453] width 10 height 10
radio input "true"
radio input "false"
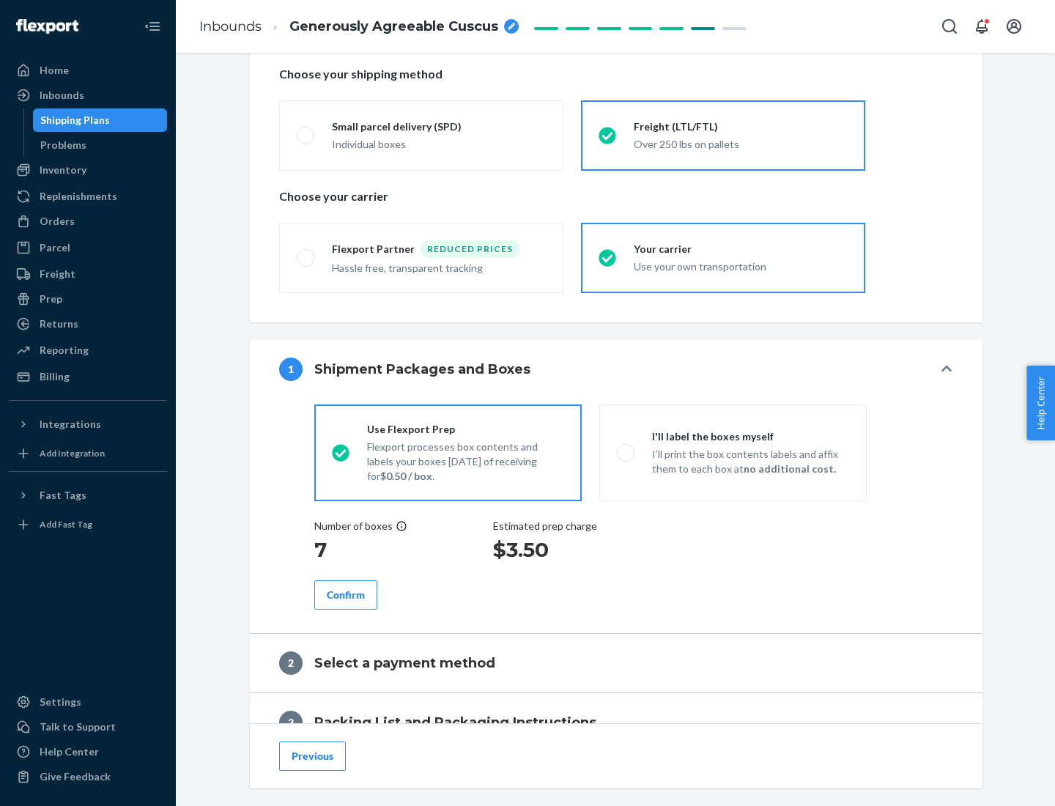
scroll to position [418, 0]
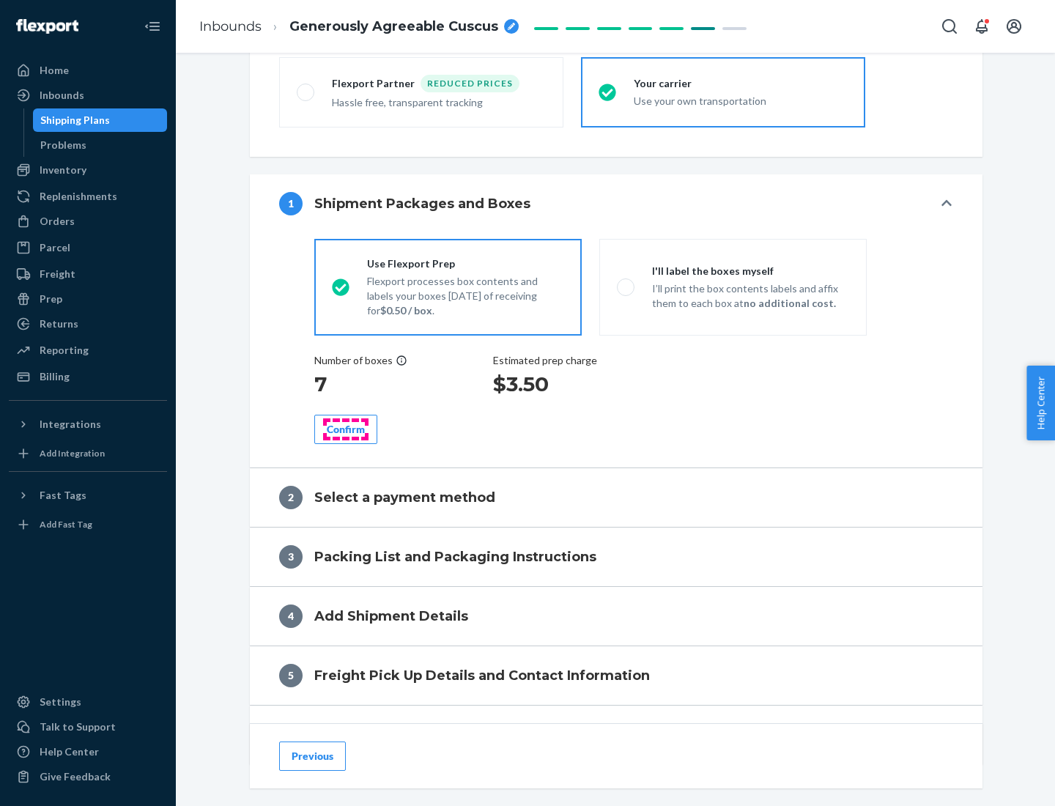
click at [346, 429] on div "Confirm" at bounding box center [346, 429] width 38 height 15
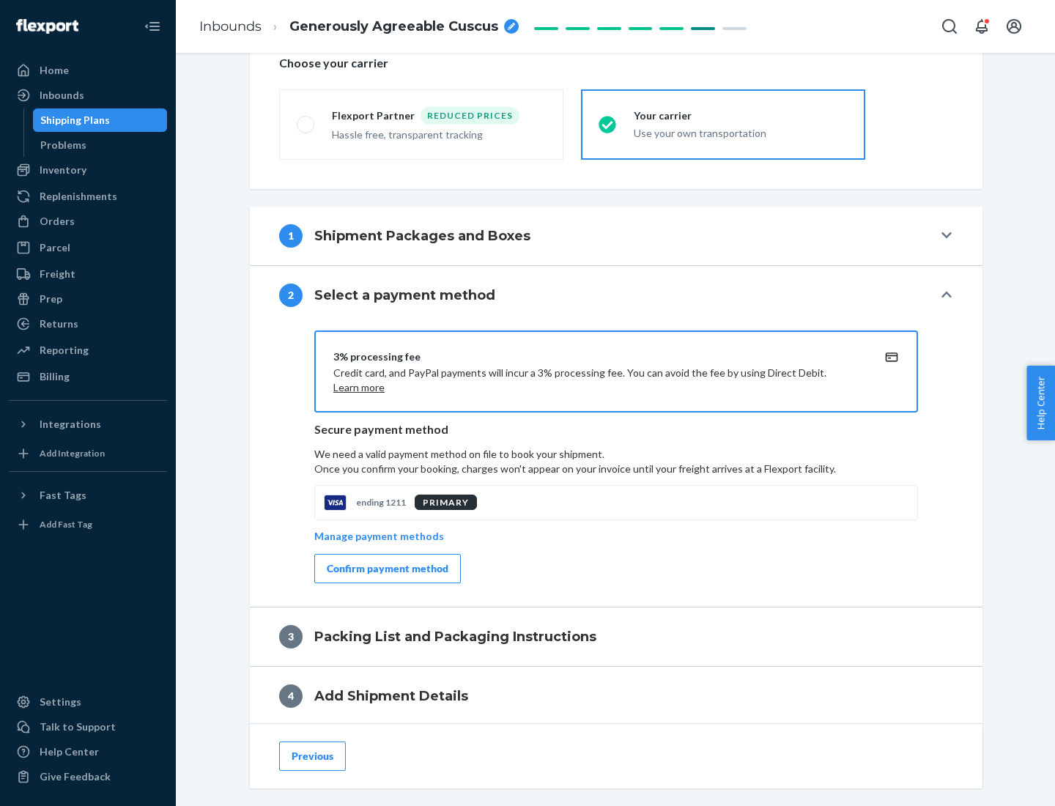
scroll to position [525, 0]
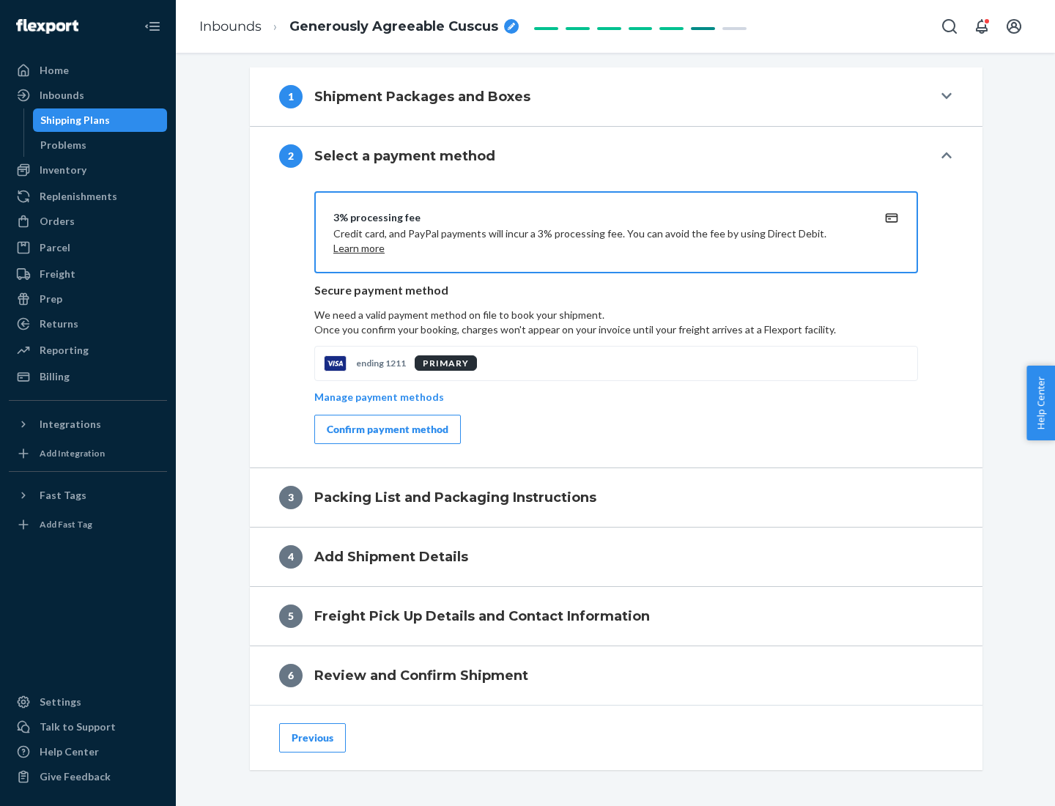
click at [386, 429] on div "Confirm payment method" at bounding box center [388, 429] width 122 height 15
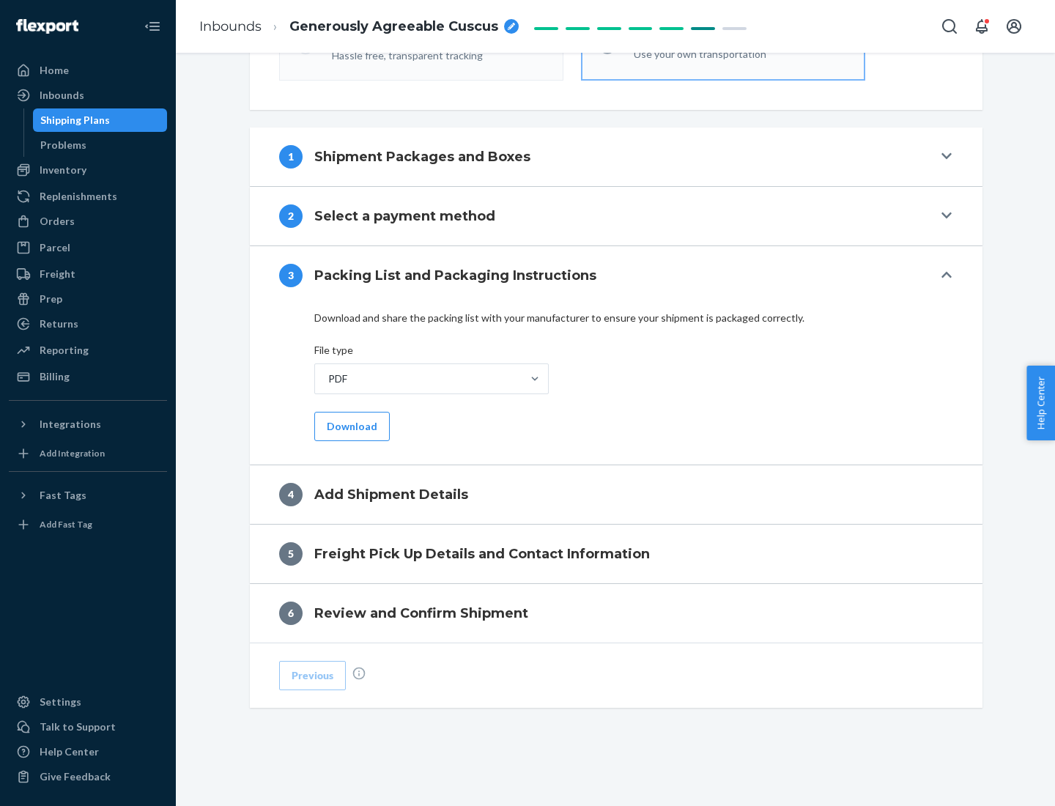
scroll to position [462, 0]
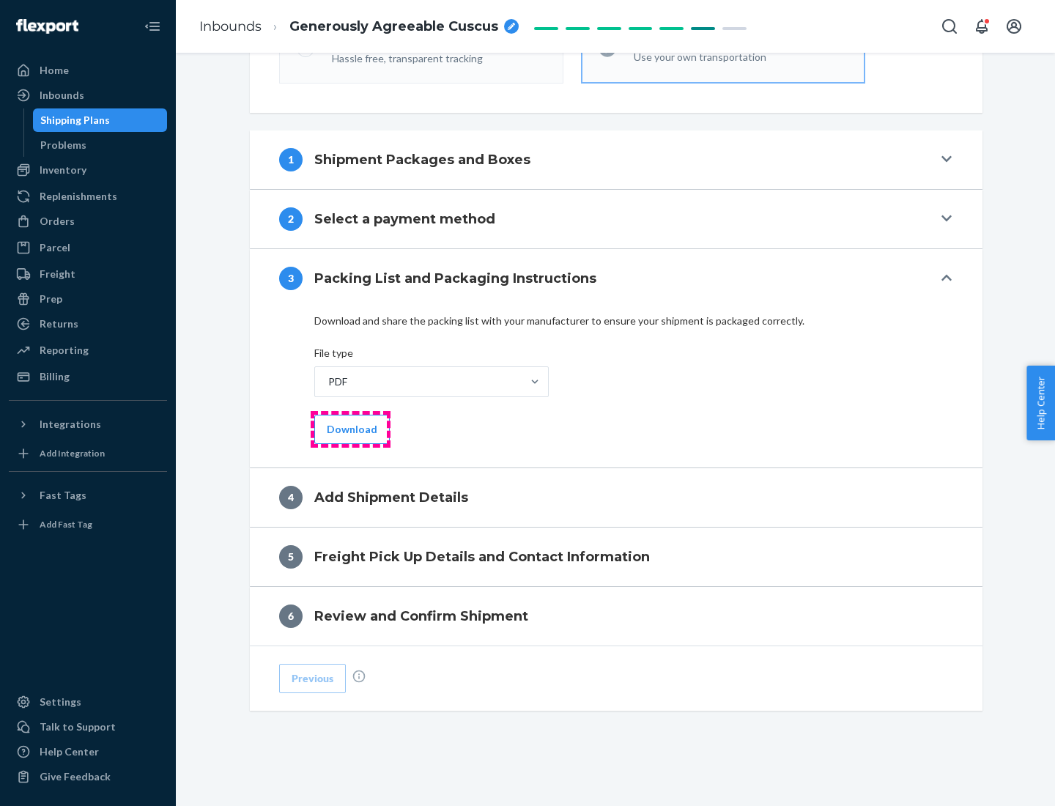
click at [350, 429] on button "Download" at bounding box center [351, 429] width 75 height 29
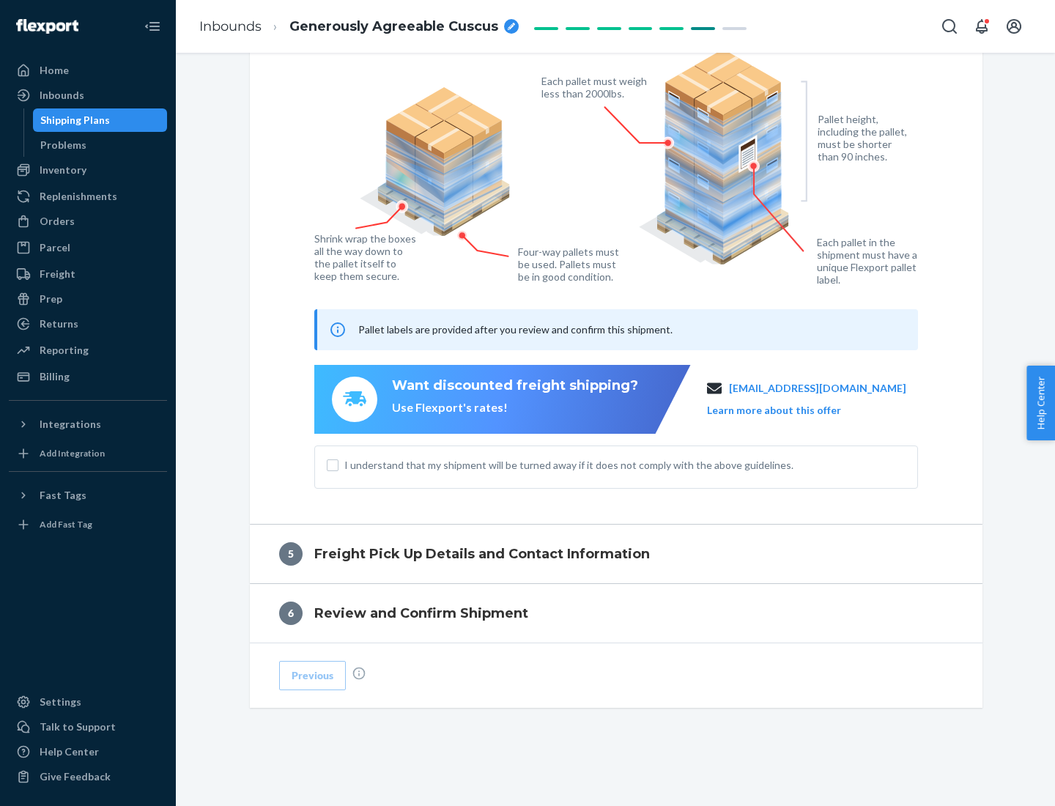
click at [616, 464] on span "I understand that my shipment will be turned away if it does not comply with th…" at bounding box center [624, 465] width 561 height 15
click at [338, 464] on input "I understand that my shipment will be turned away if it does not comply with th…" at bounding box center [333, 465] width 12 height 12
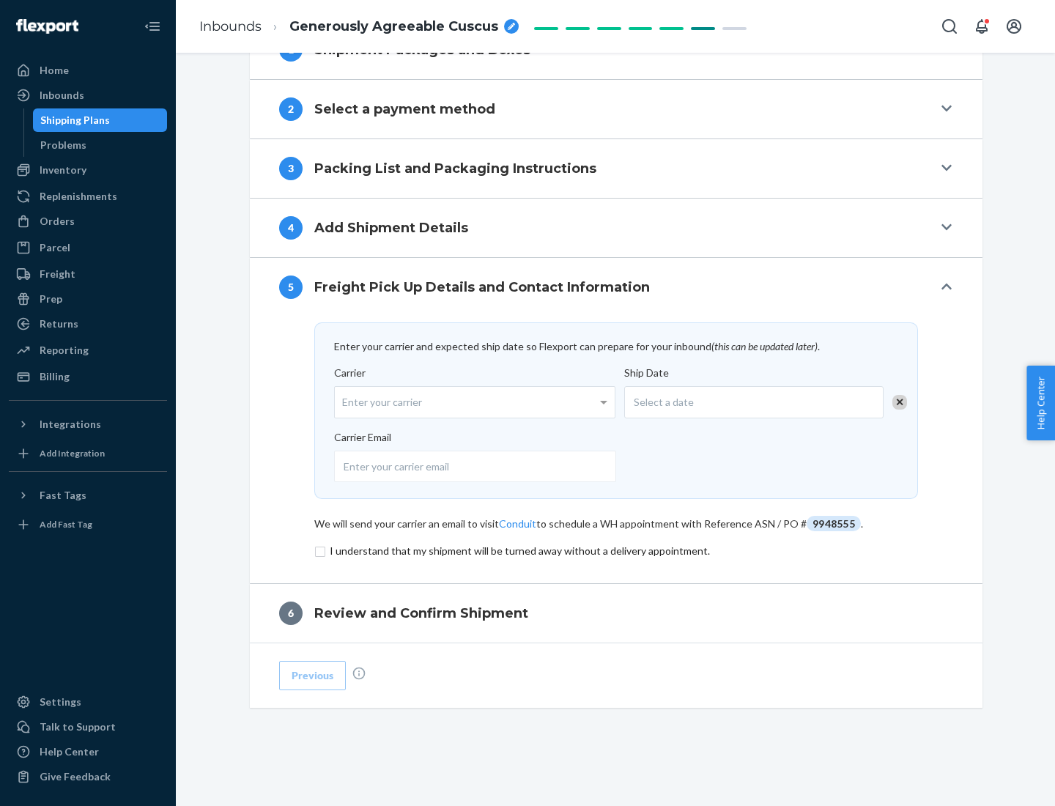
scroll to position [572, 0]
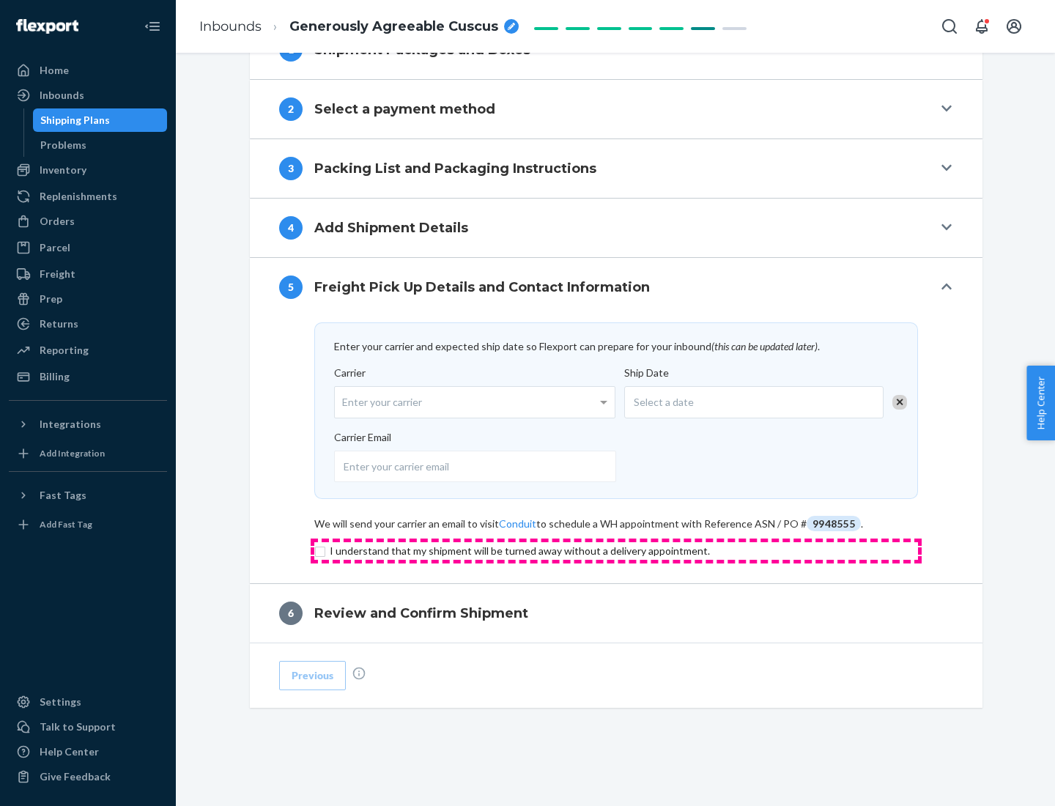
click at [616, 550] on input "checkbox" at bounding box center [616, 551] width 604 height 18
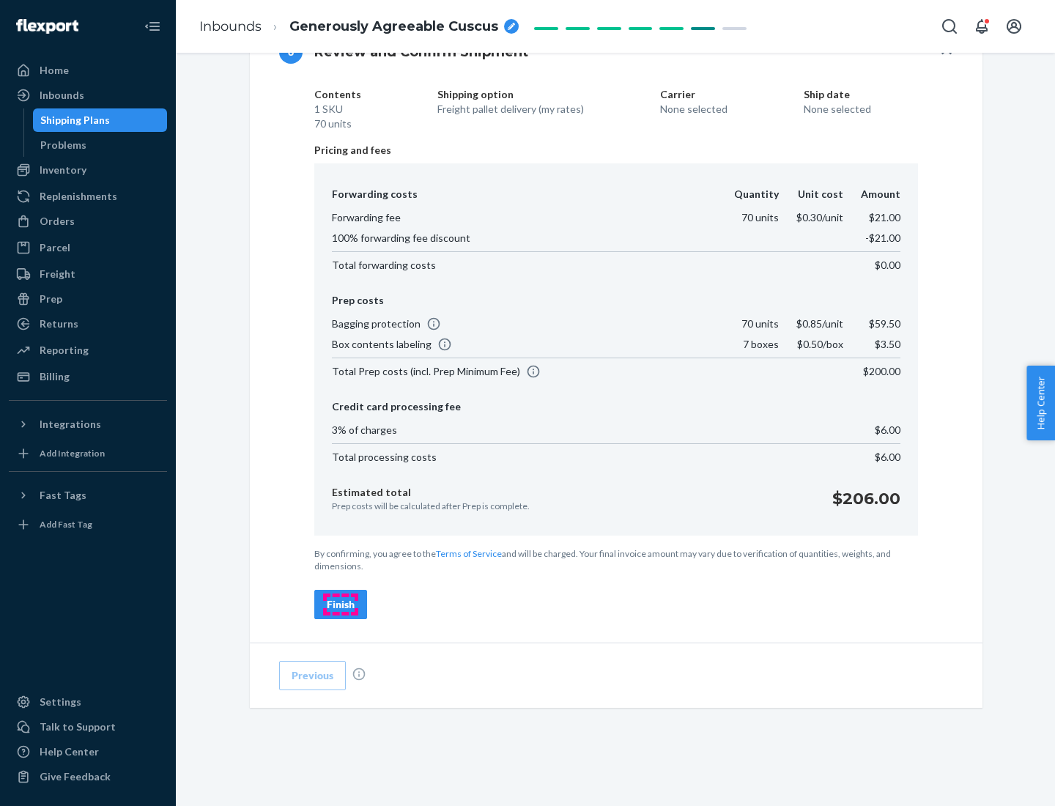
click at [341, 604] on div "Finish" at bounding box center [341, 604] width 28 height 15
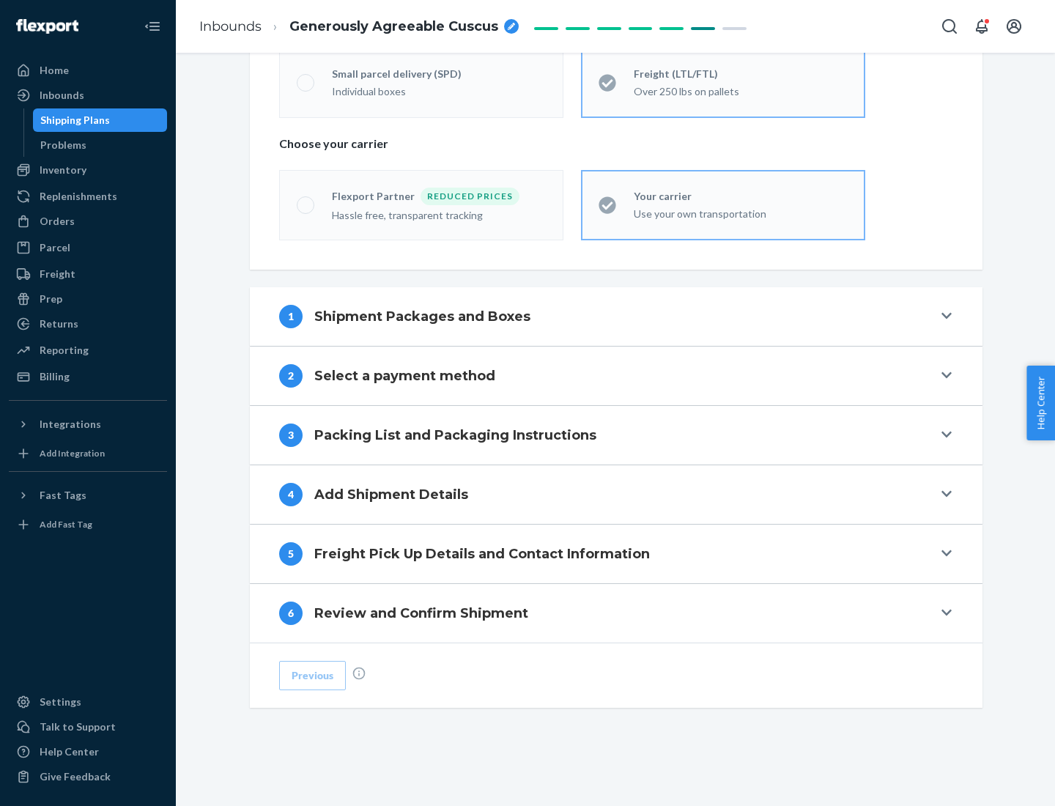
scroll to position [305, 0]
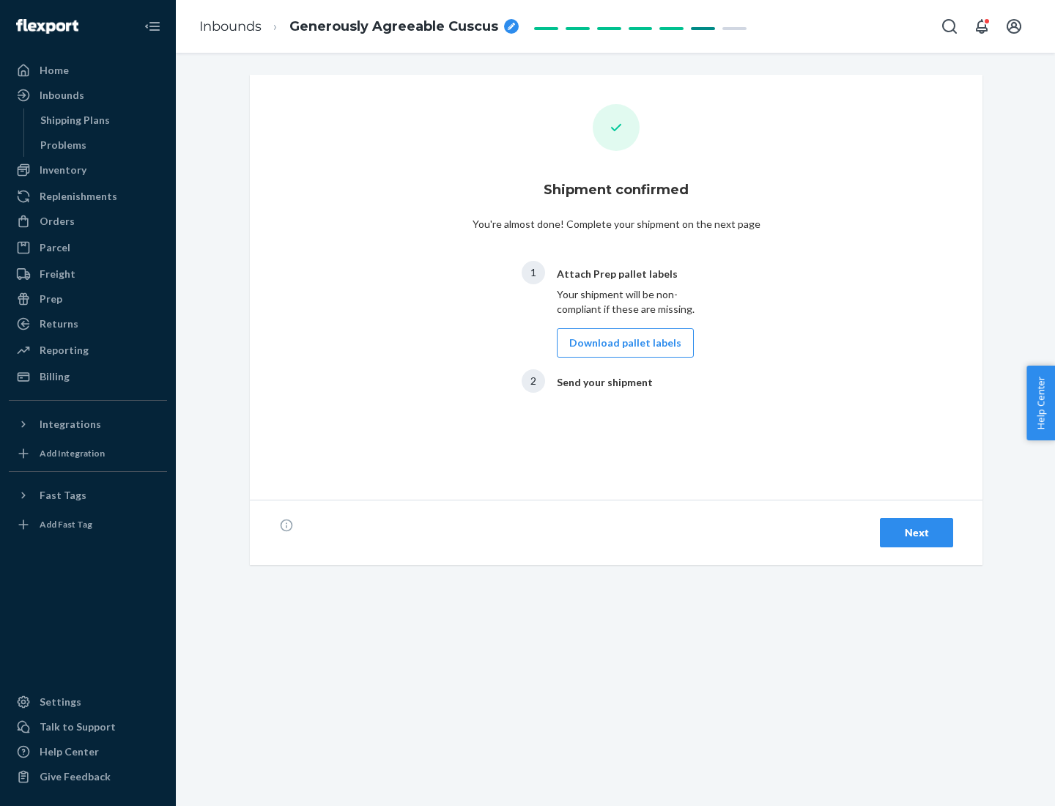
click at [621, 343] on button "Download pallet labels" at bounding box center [625, 342] width 137 height 29
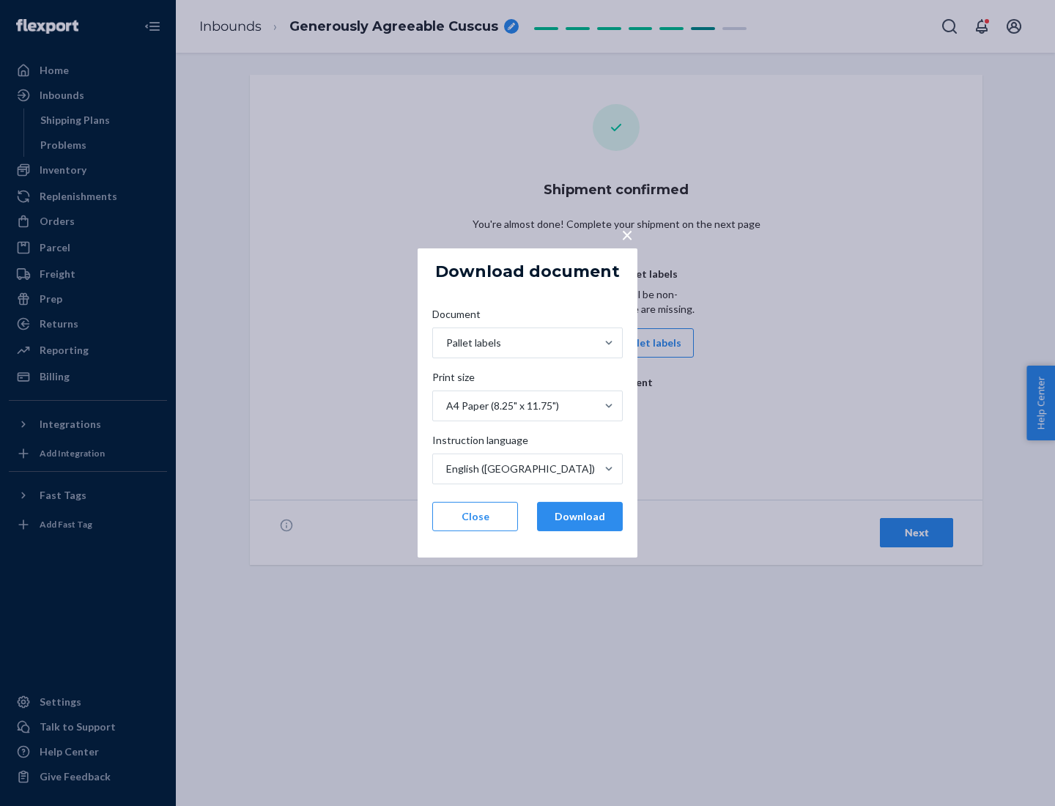
click at [579, 516] on button "Download" at bounding box center [580, 516] width 86 height 29
click at [626, 234] on span "×" at bounding box center [627, 234] width 12 height 25
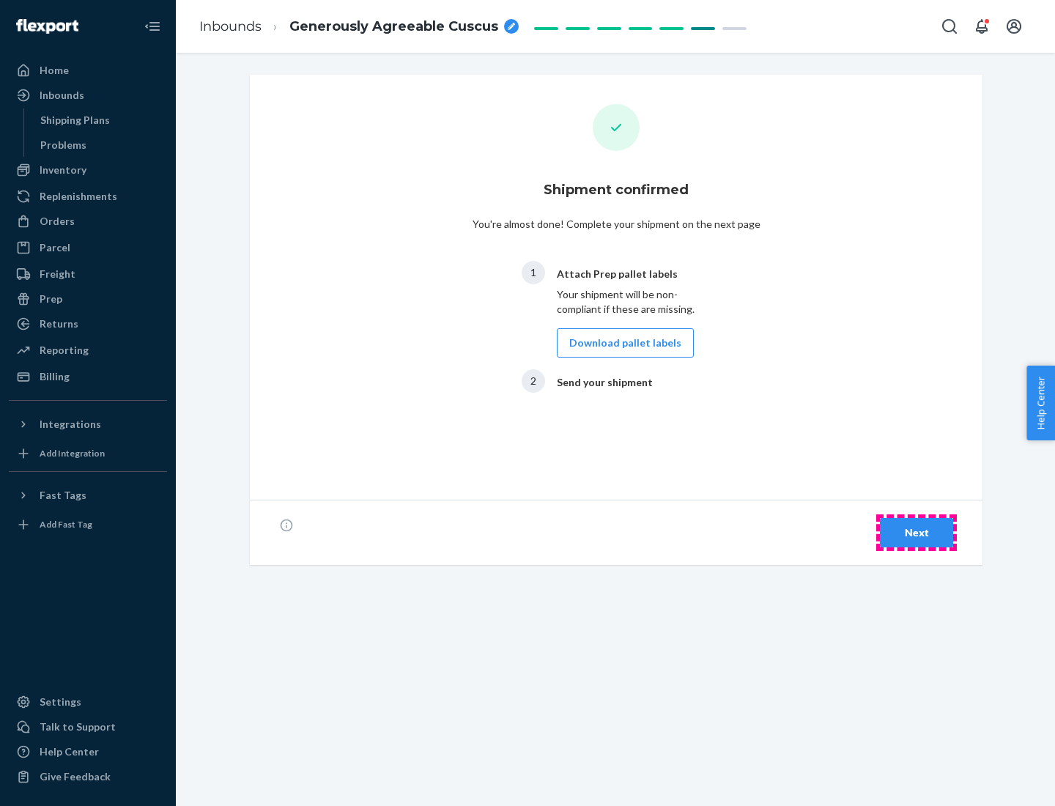
click at [916, 533] on div "Next" at bounding box center [916, 532] width 48 height 15
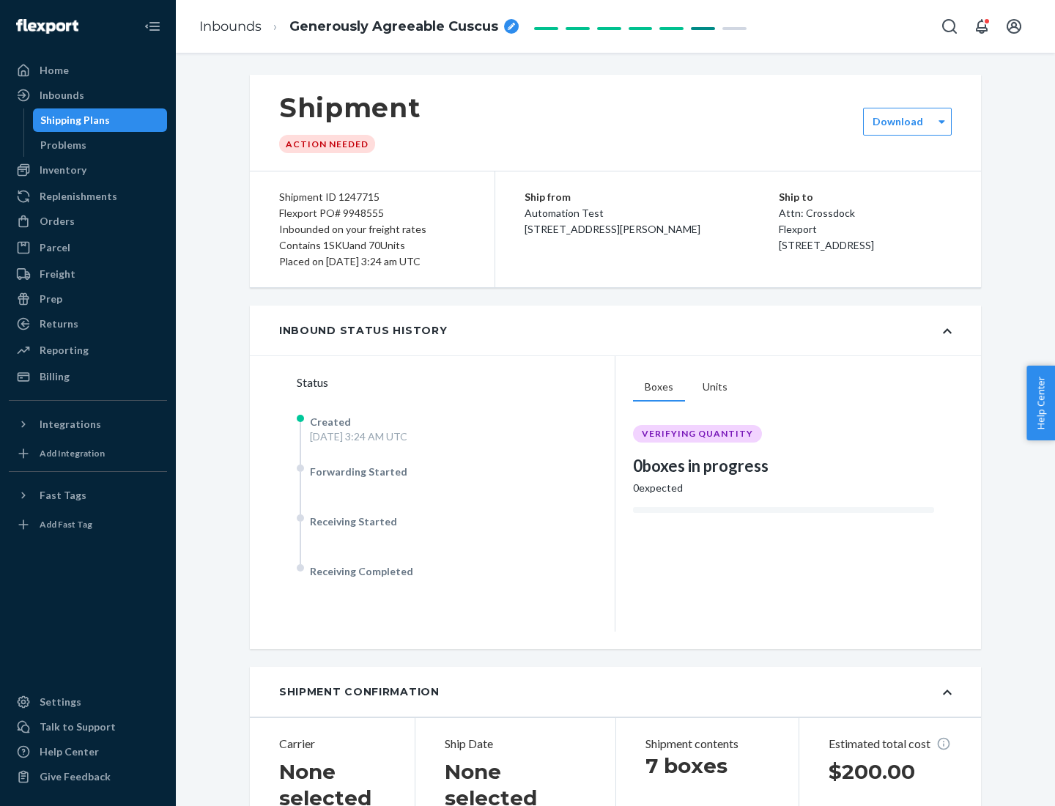
scroll to position [314, 0]
